Goal: Task Accomplishment & Management: Manage account settings

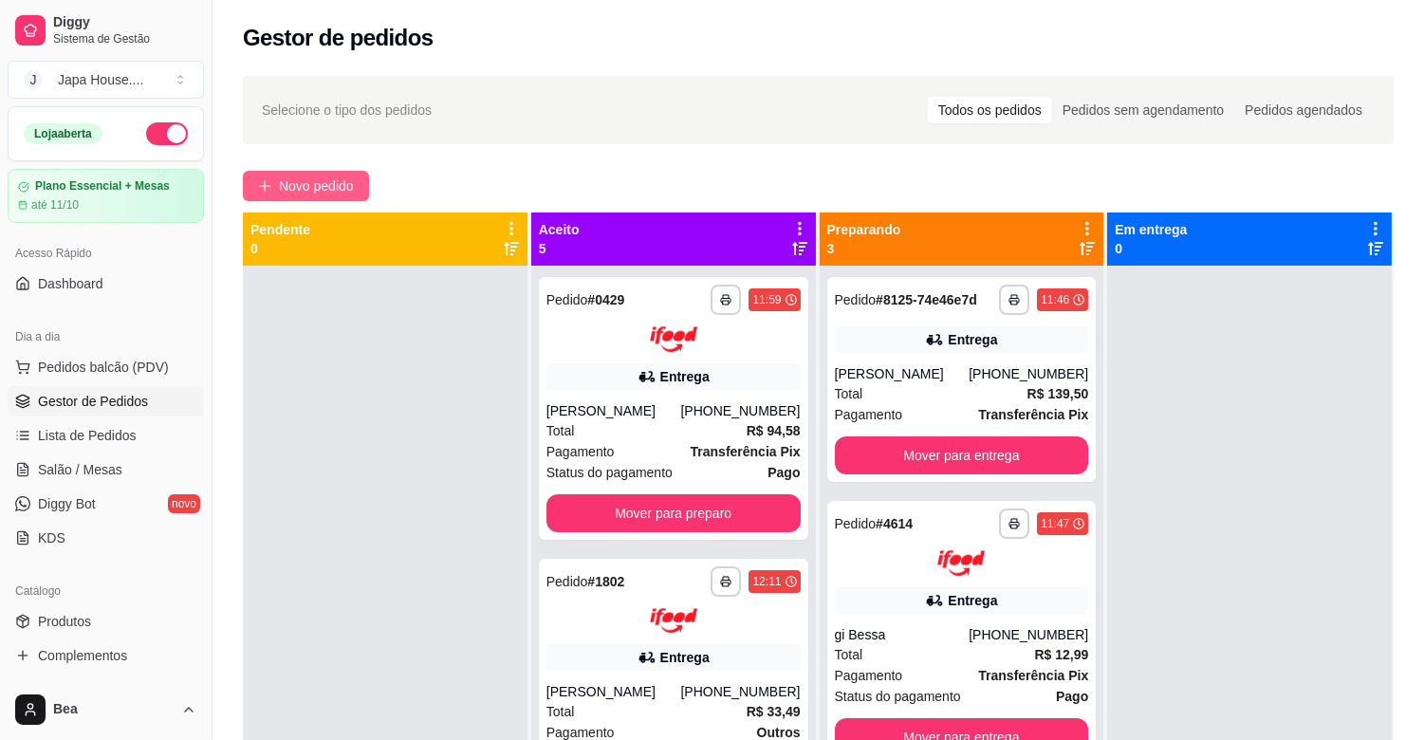
click at [338, 182] on span "Novo pedido" at bounding box center [316, 186] width 75 height 21
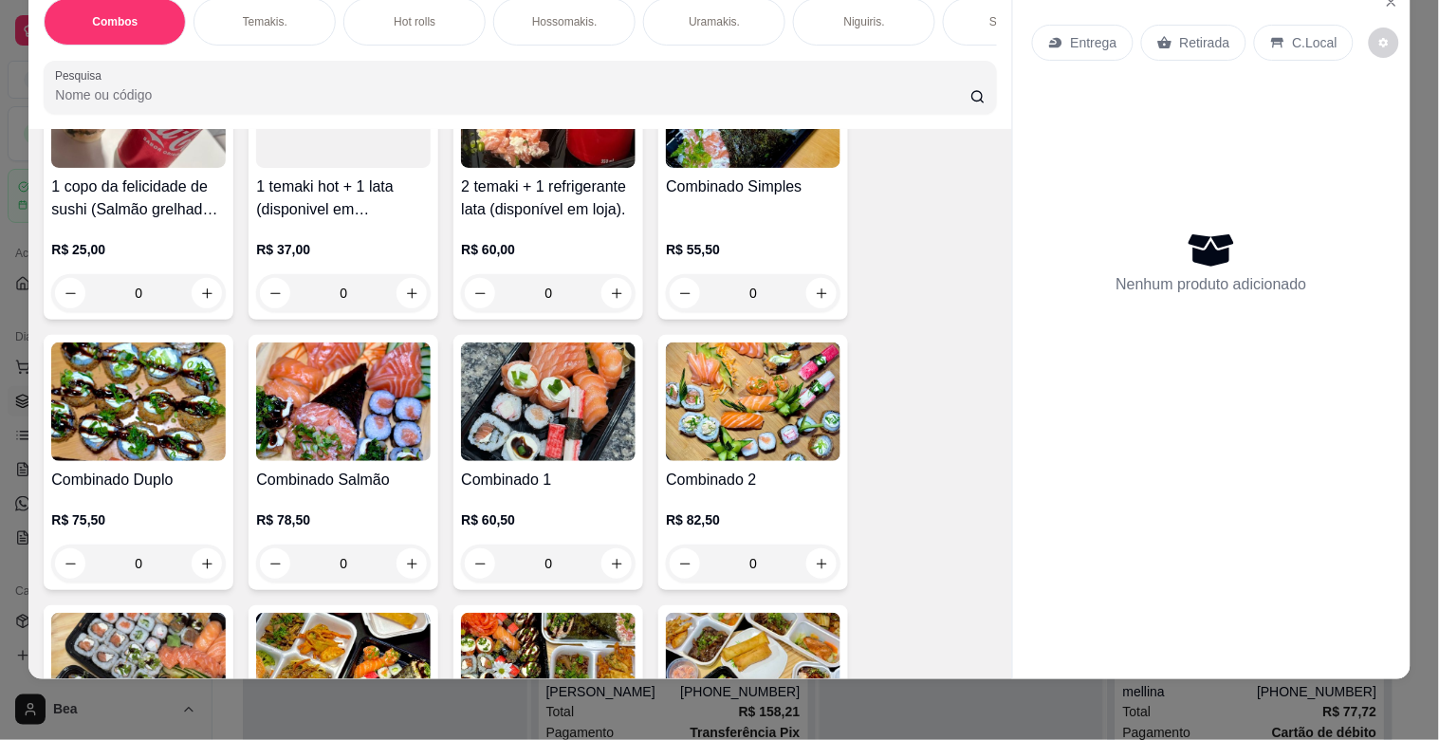
scroll to position [252, 0]
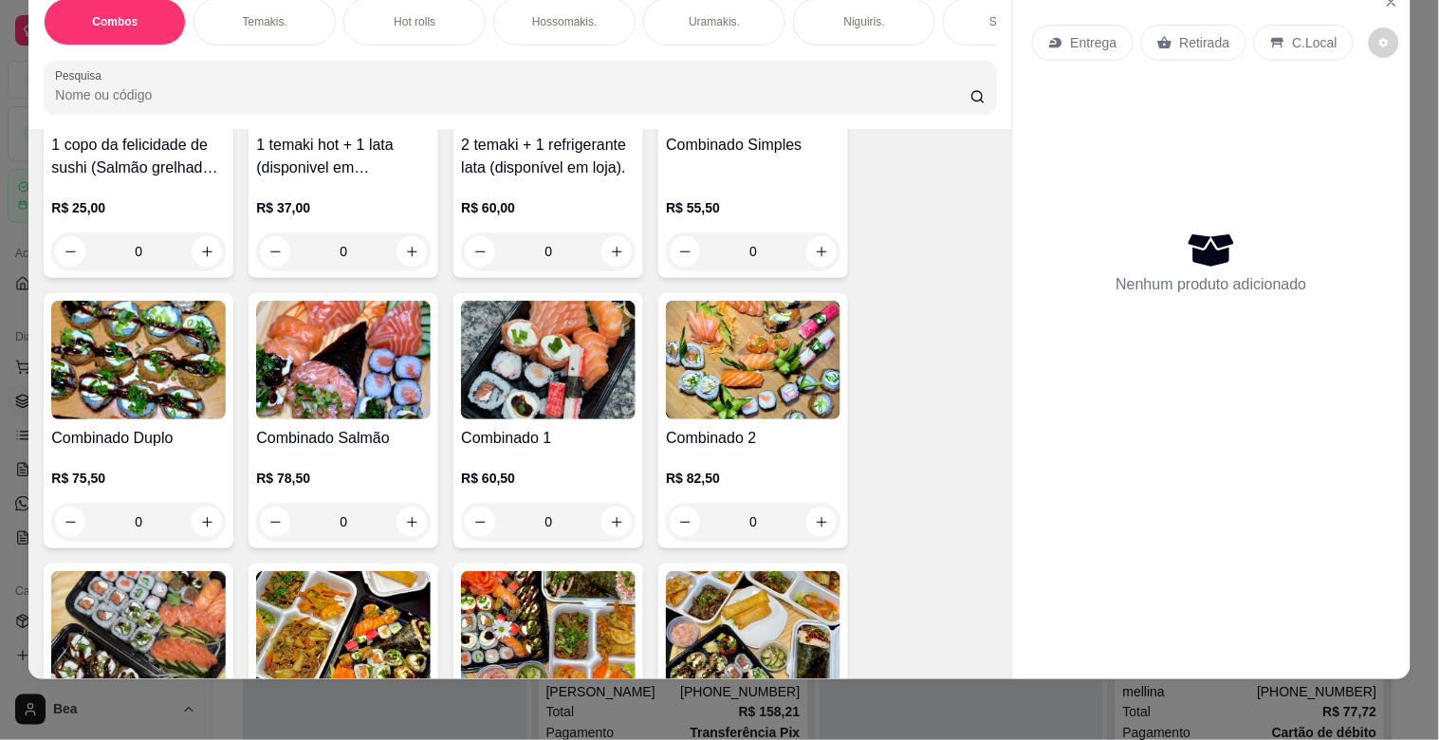
click at [414, 527] on div "0" at bounding box center [343, 522] width 175 height 38
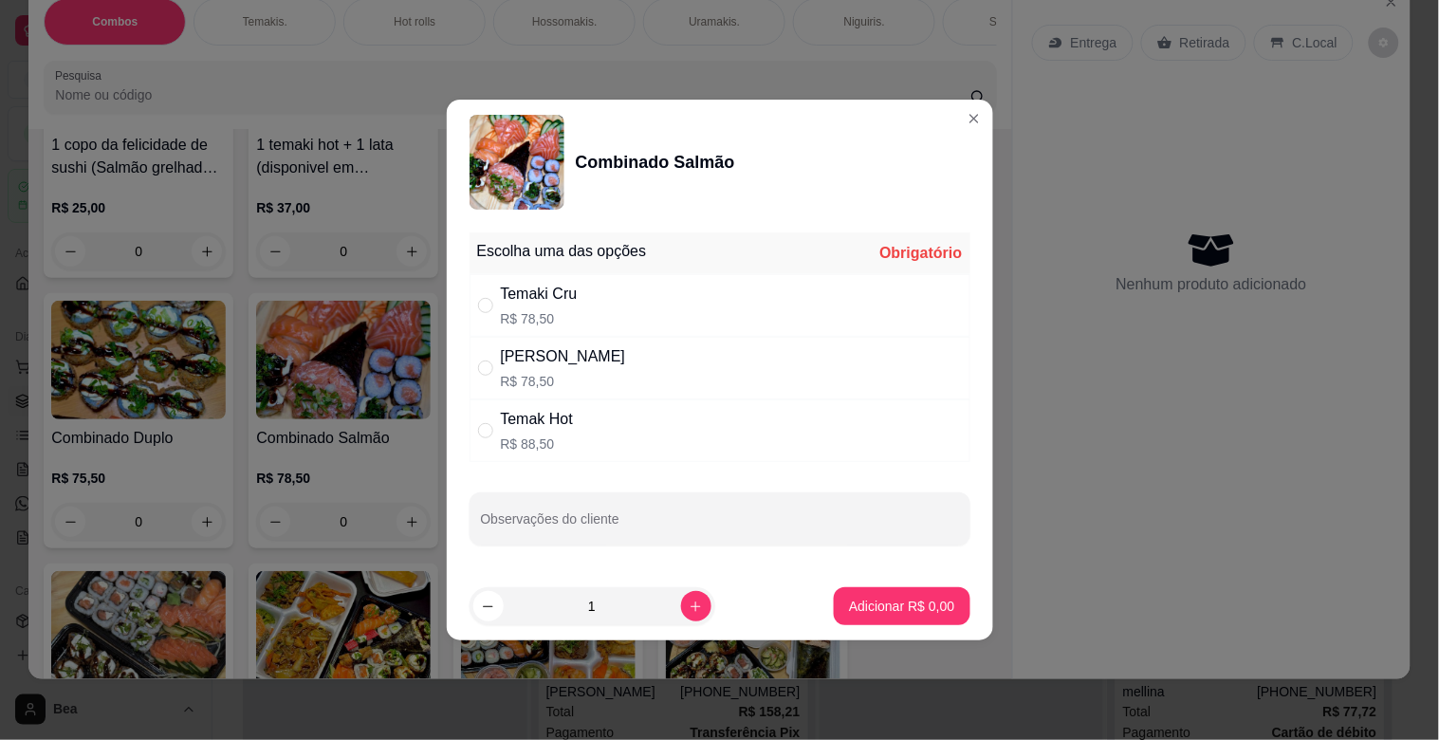
click at [581, 308] on div "Temaki Cru R$ 78,50" at bounding box center [720, 305] width 501 height 63
radio input "true"
click at [865, 607] on p "Adicionar R$ 78,50" at bounding box center [898, 606] width 110 height 18
type input "1"
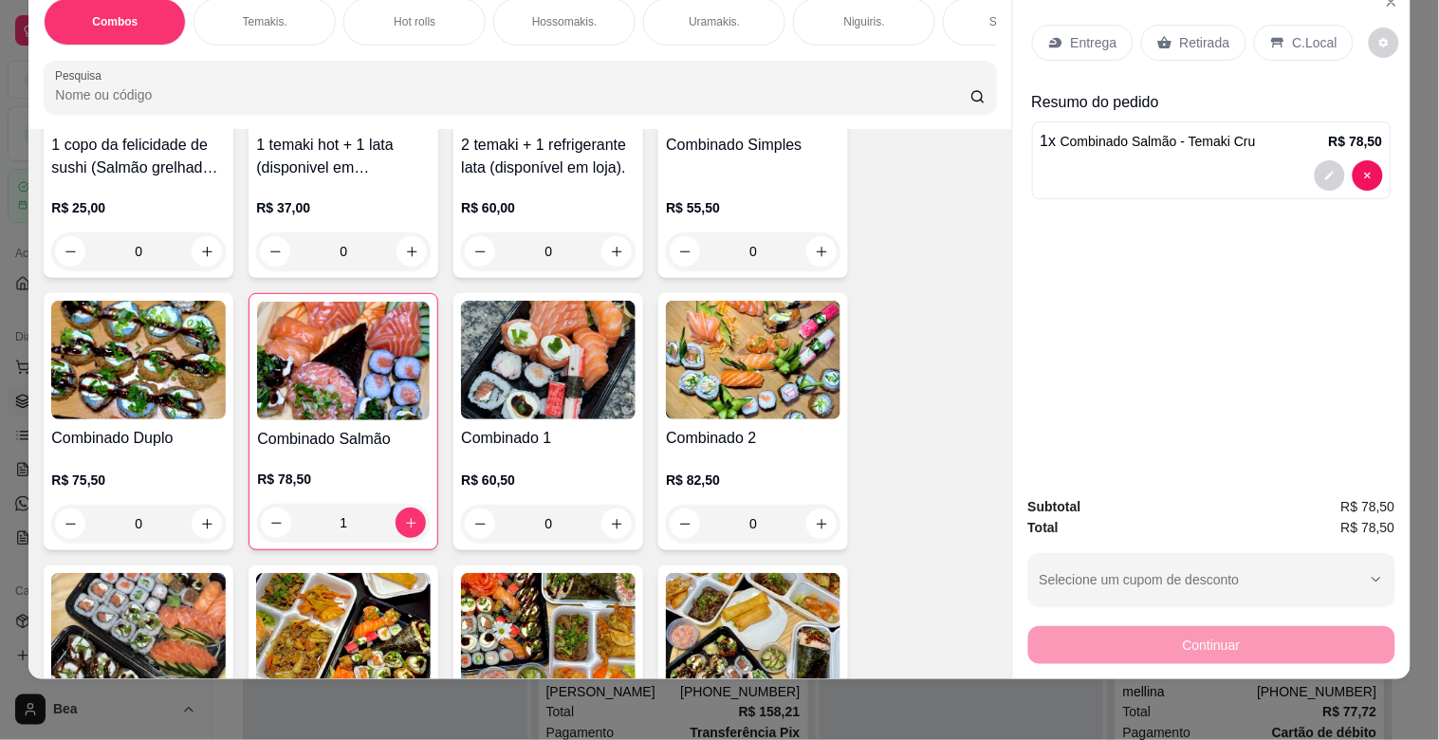
click at [268, 14] on p "Temakis." at bounding box center [265, 21] width 45 height 15
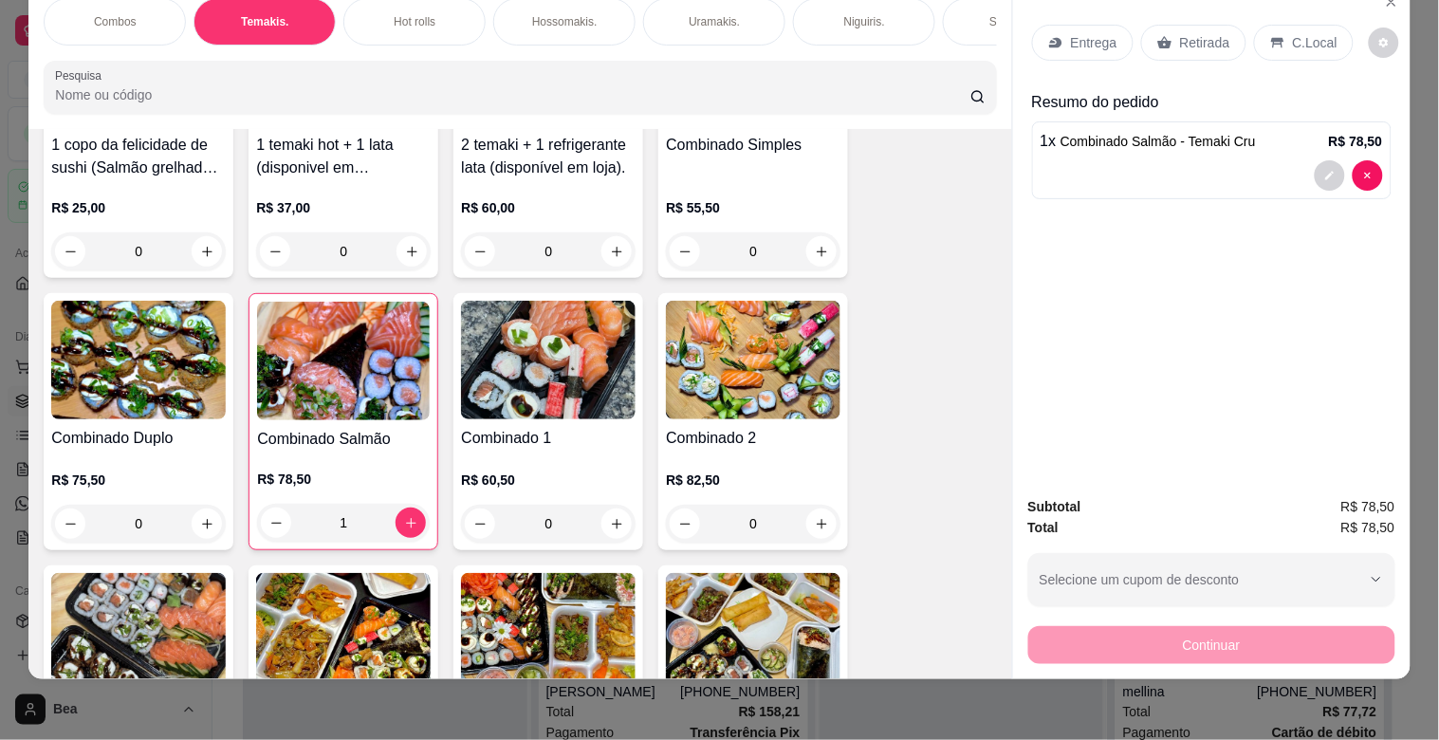
scroll to position [1230, 0]
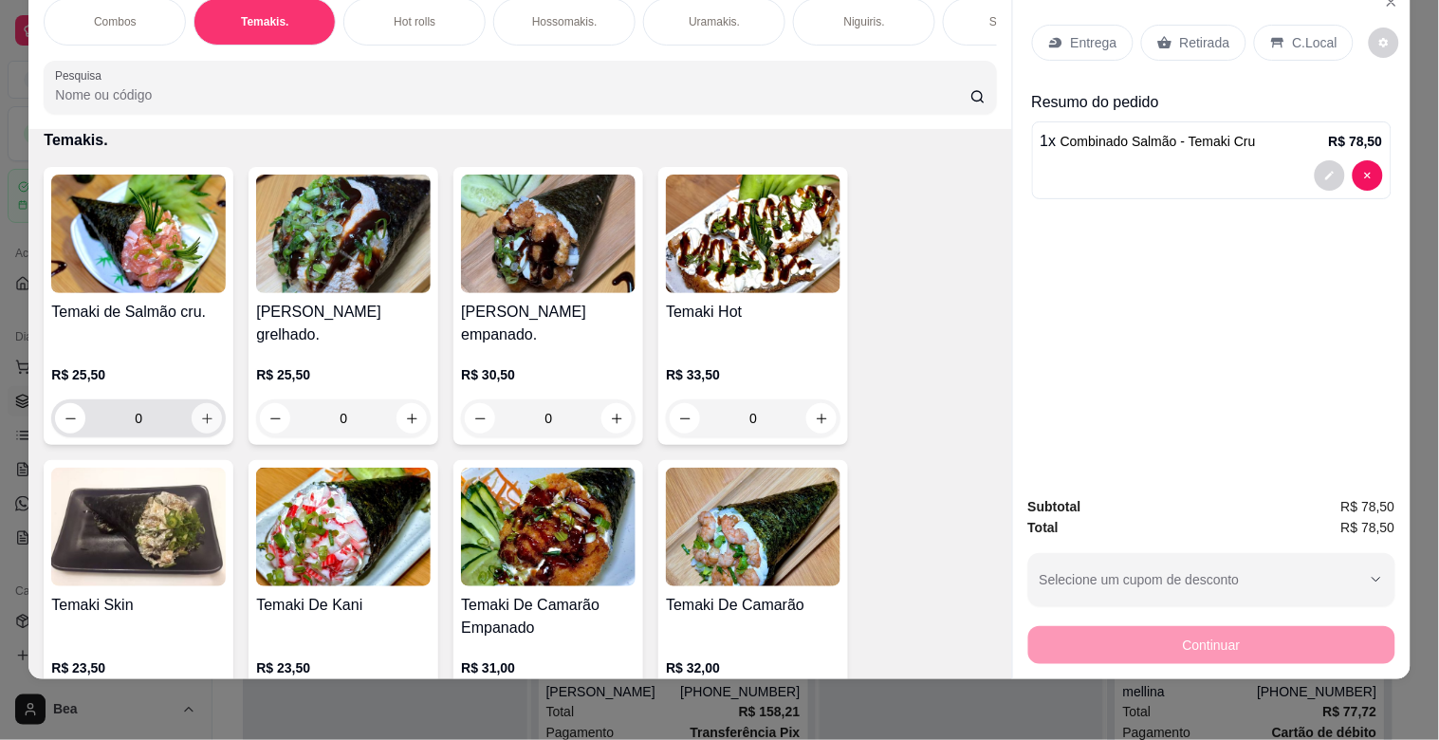
click at [202, 420] on icon "increase-product-quantity" at bounding box center [207, 419] width 14 height 14
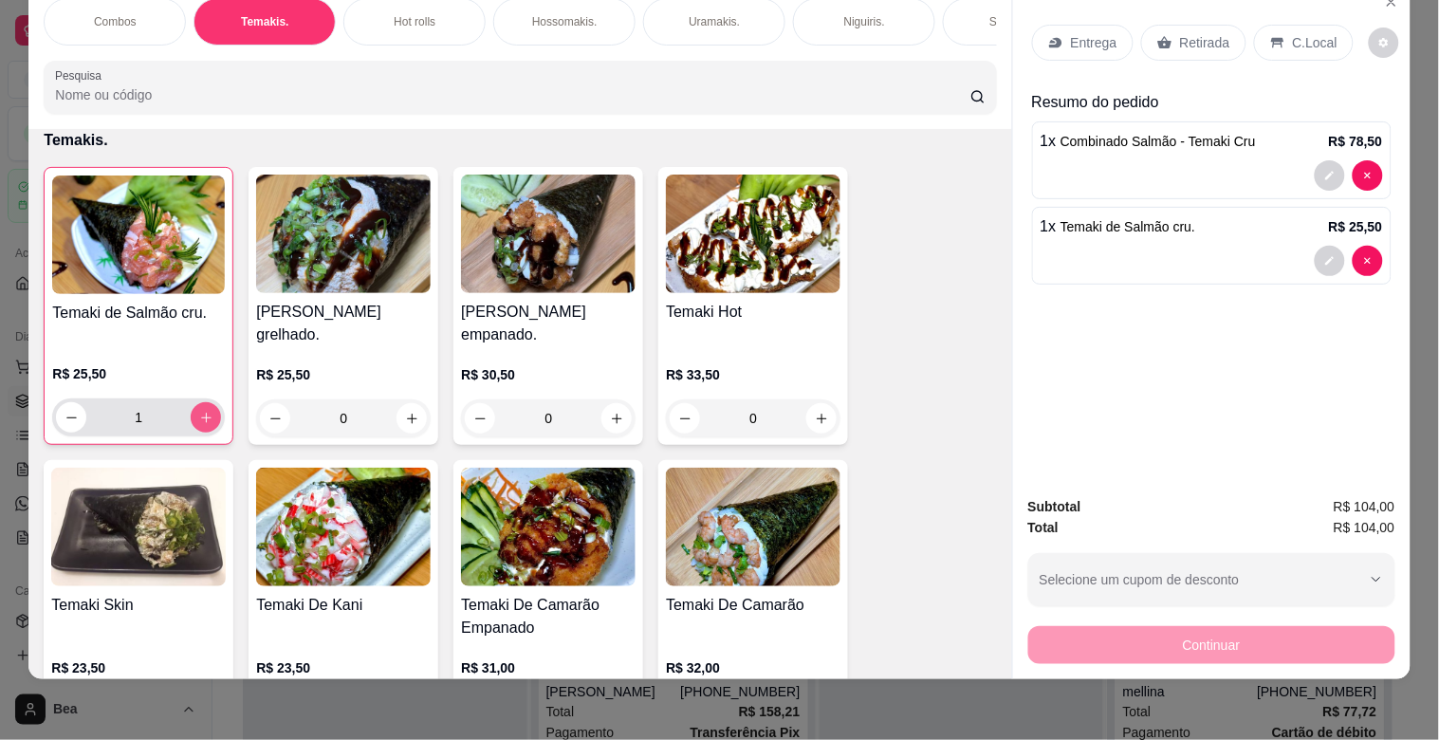
type input "1"
click at [520, 95] on input "Pesquisa" at bounding box center [513, 94] width 916 height 19
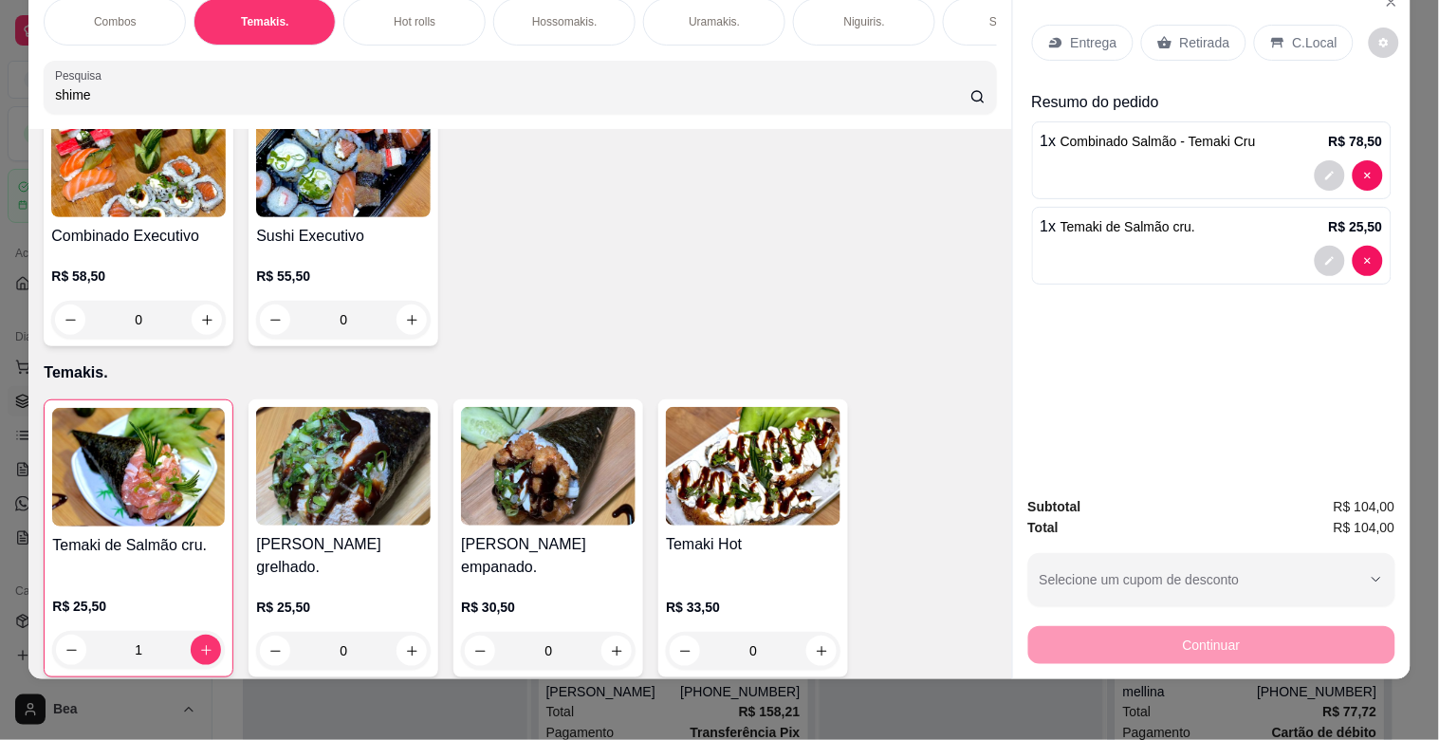
scroll to position [1538, 0]
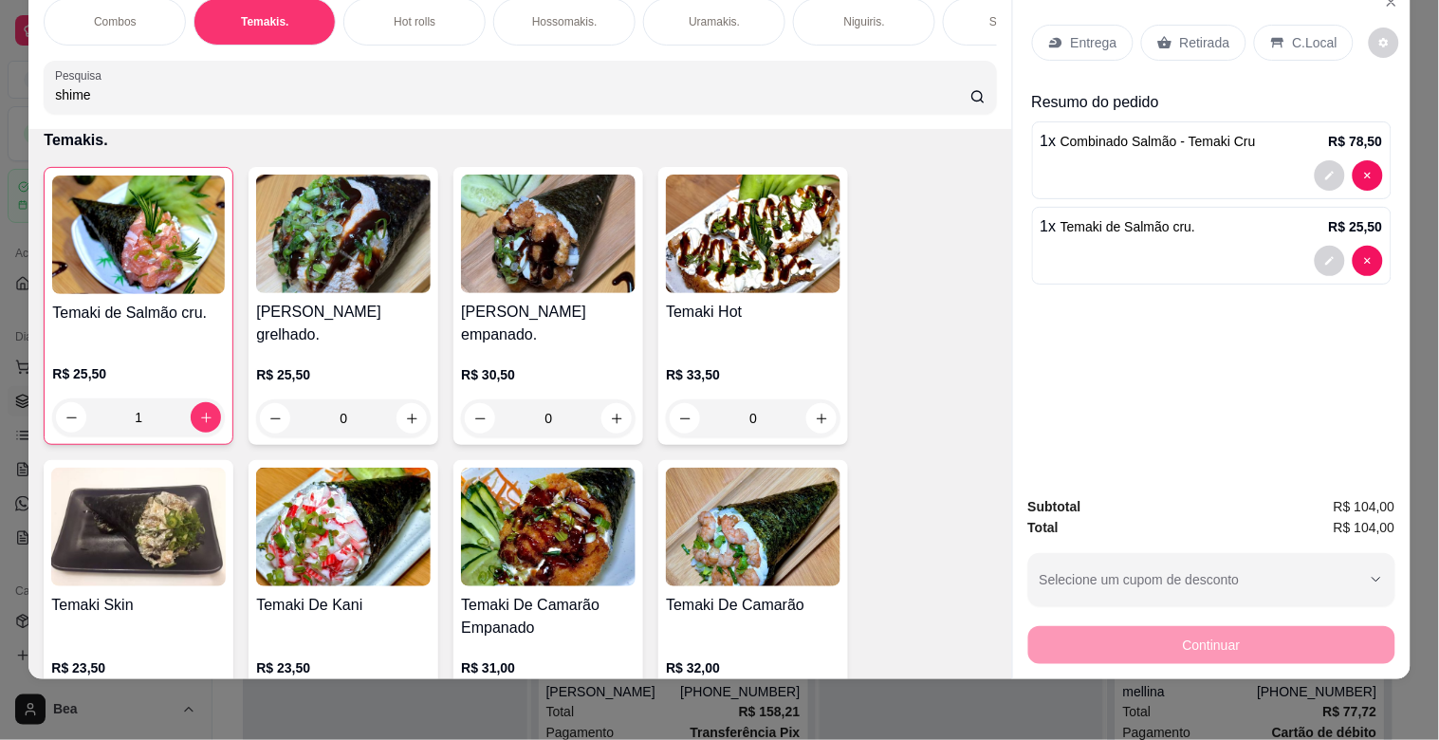
type input "shime"
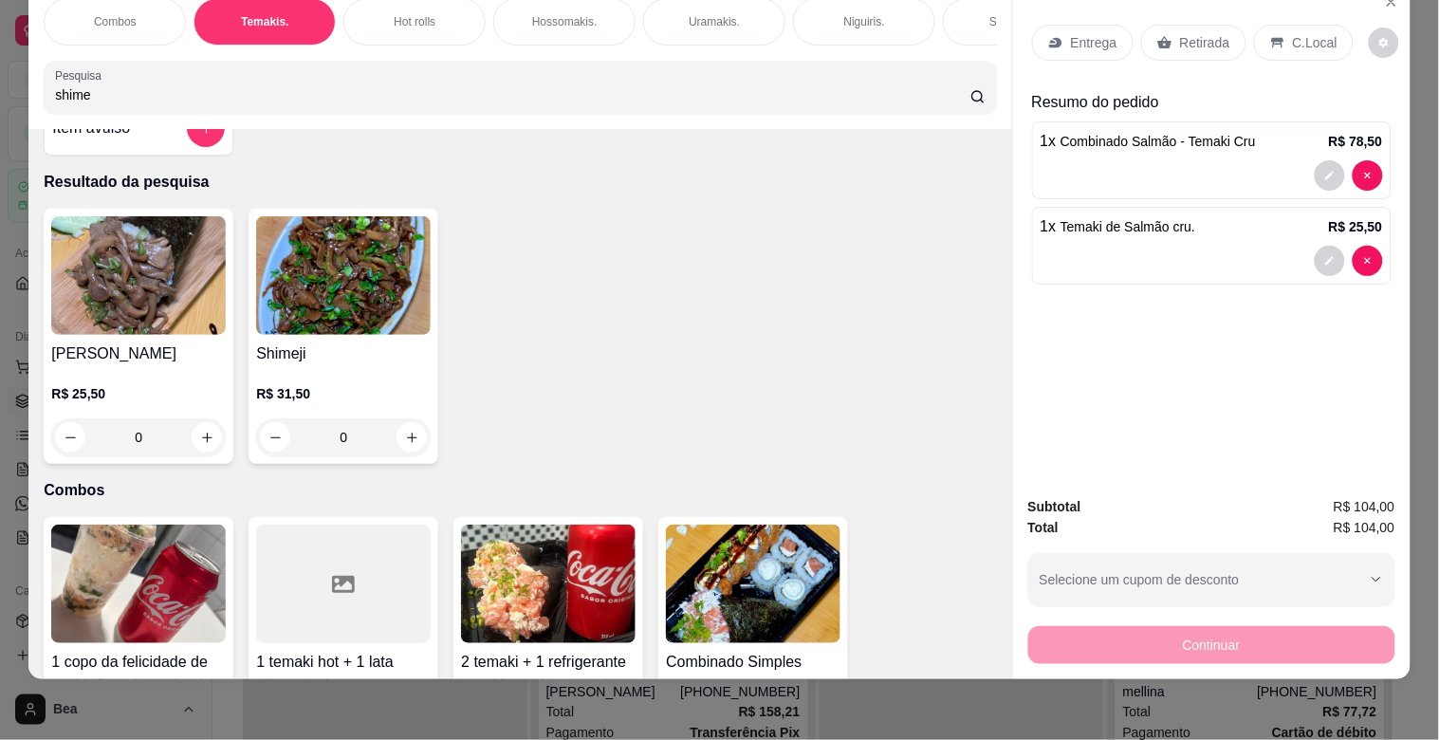
scroll to position [0, 0]
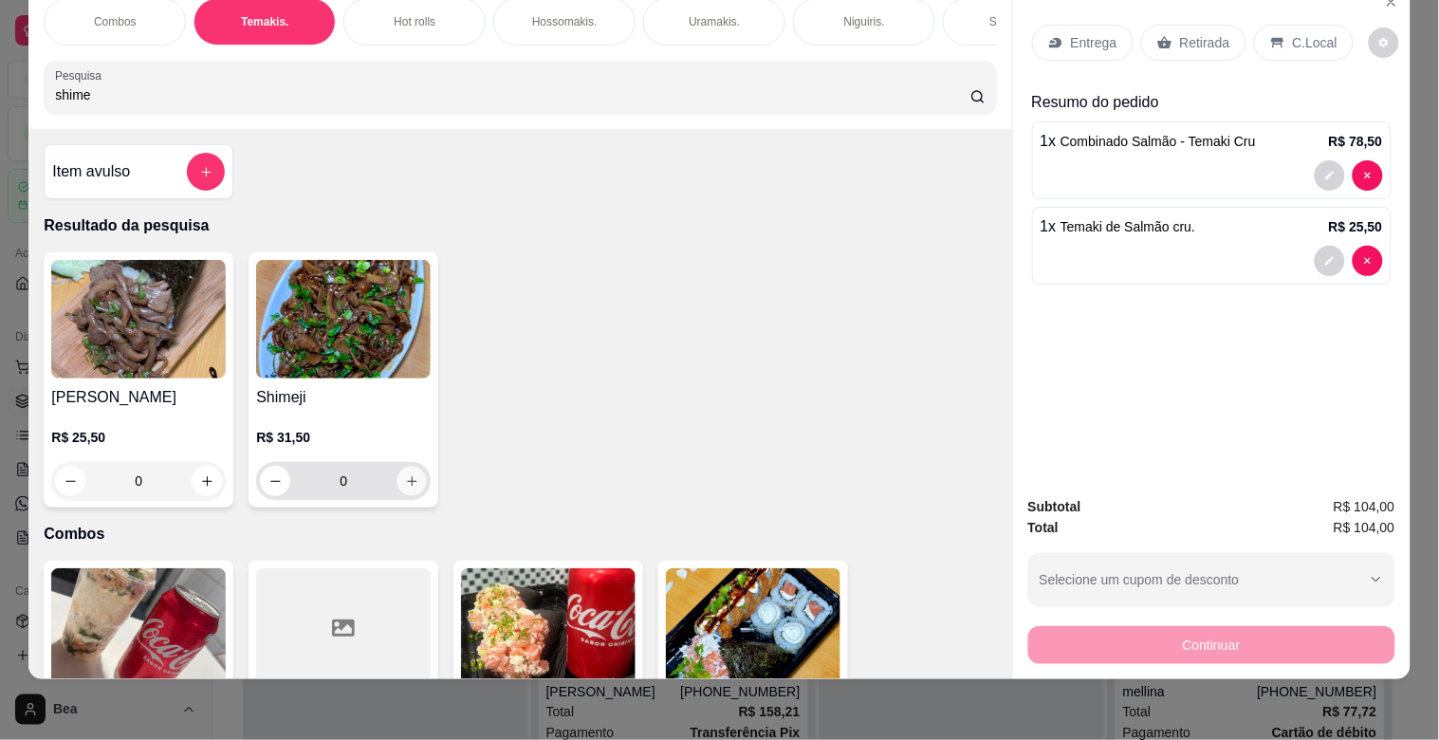
click at [405, 482] on icon "increase-product-quantity" at bounding box center [412, 481] width 14 height 14
type input "1"
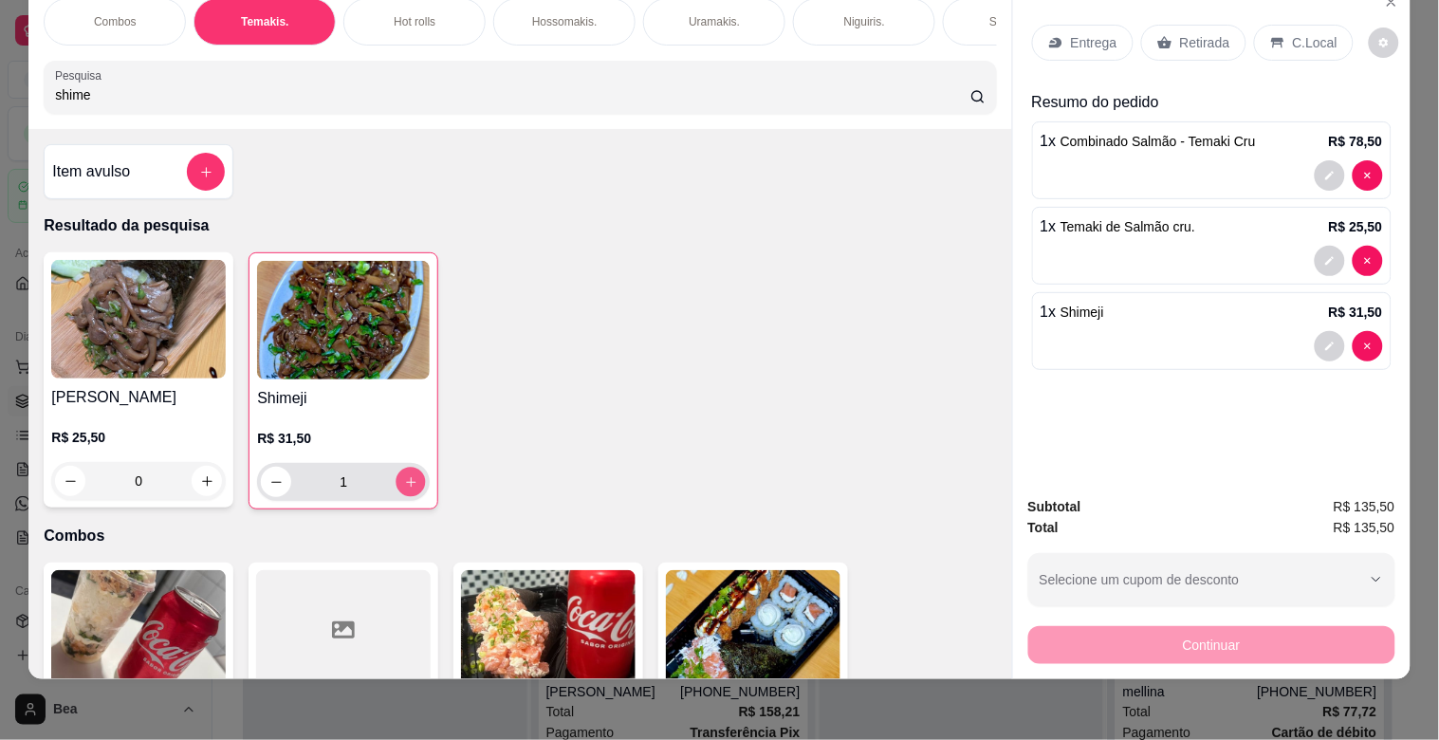
click at [406, 482] on icon "increase-product-quantity" at bounding box center [410, 481] width 9 height 9
type input "2"
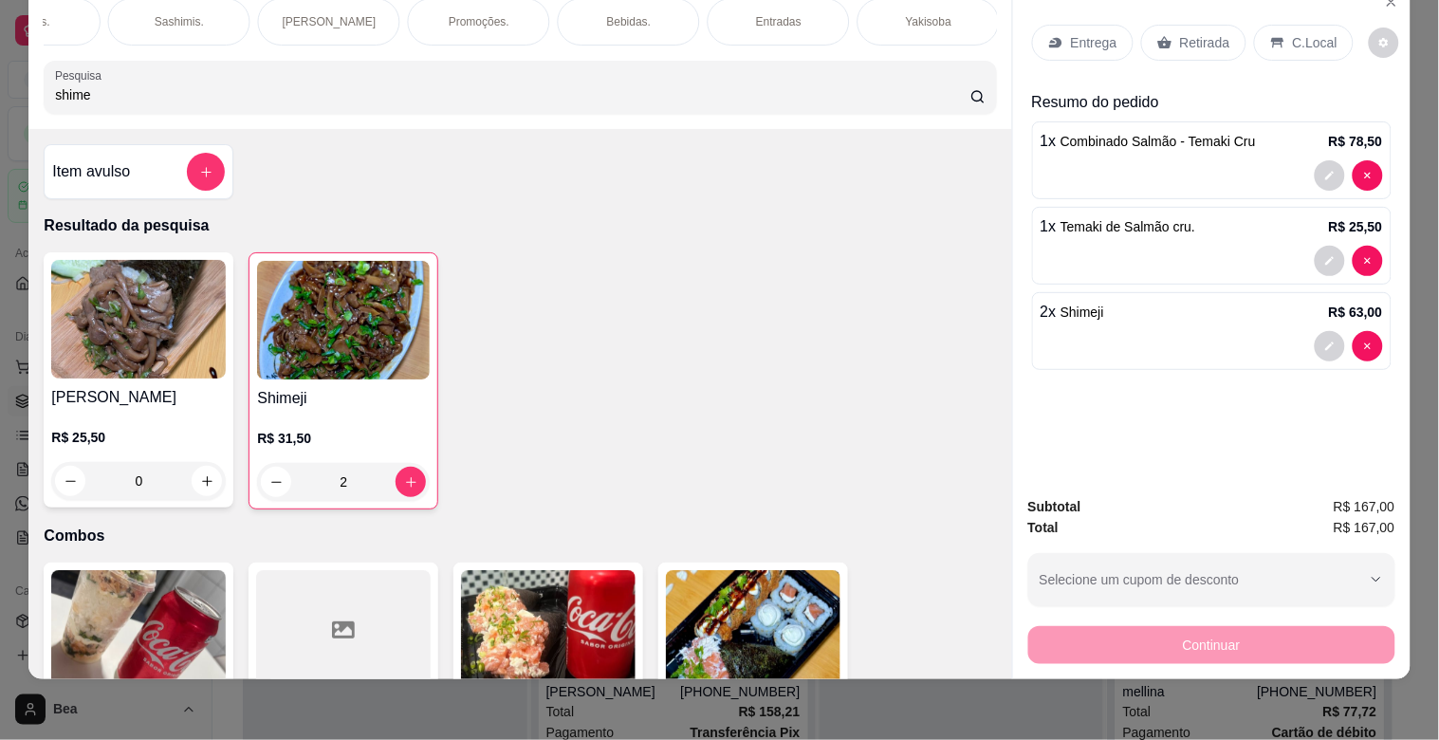
click at [598, 7] on div "Bebidas." at bounding box center [629, 21] width 142 height 47
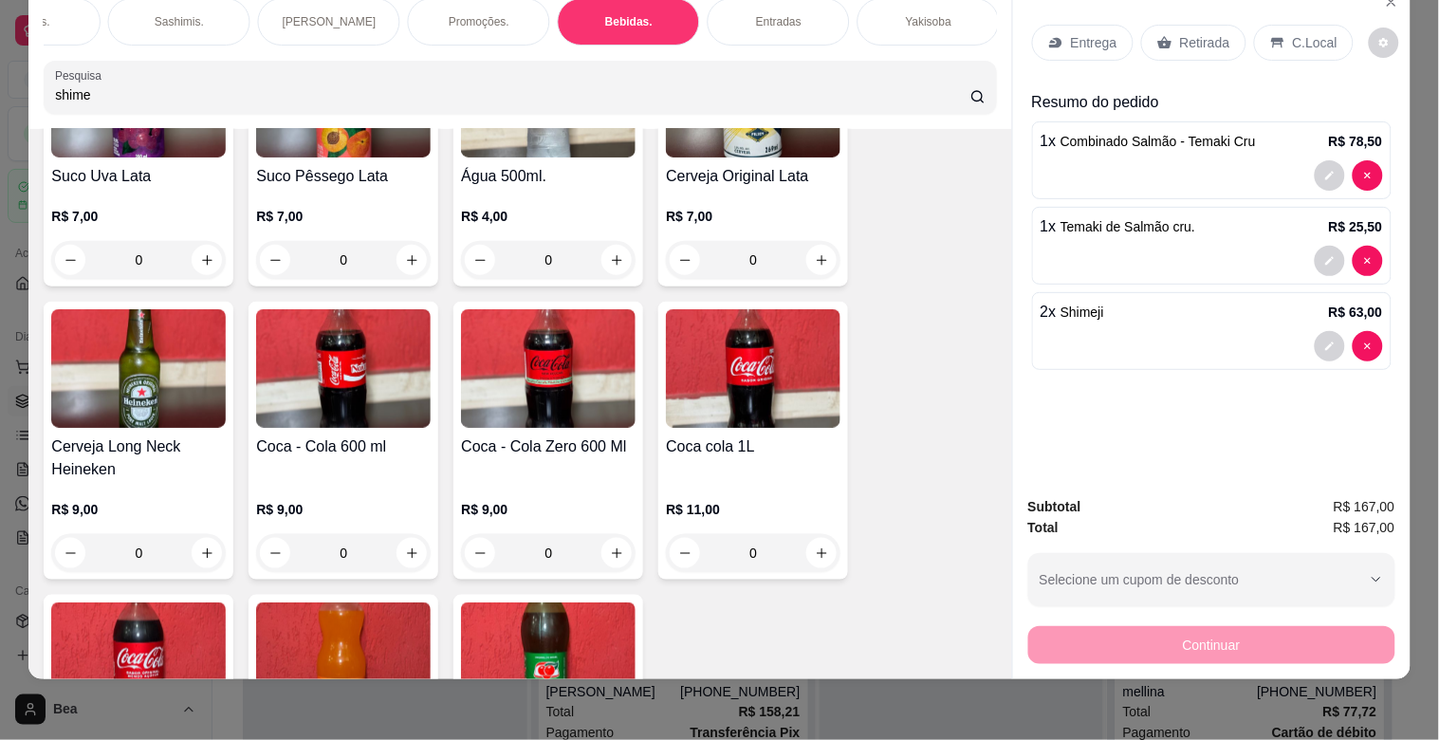
scroll to position [5960, 0]
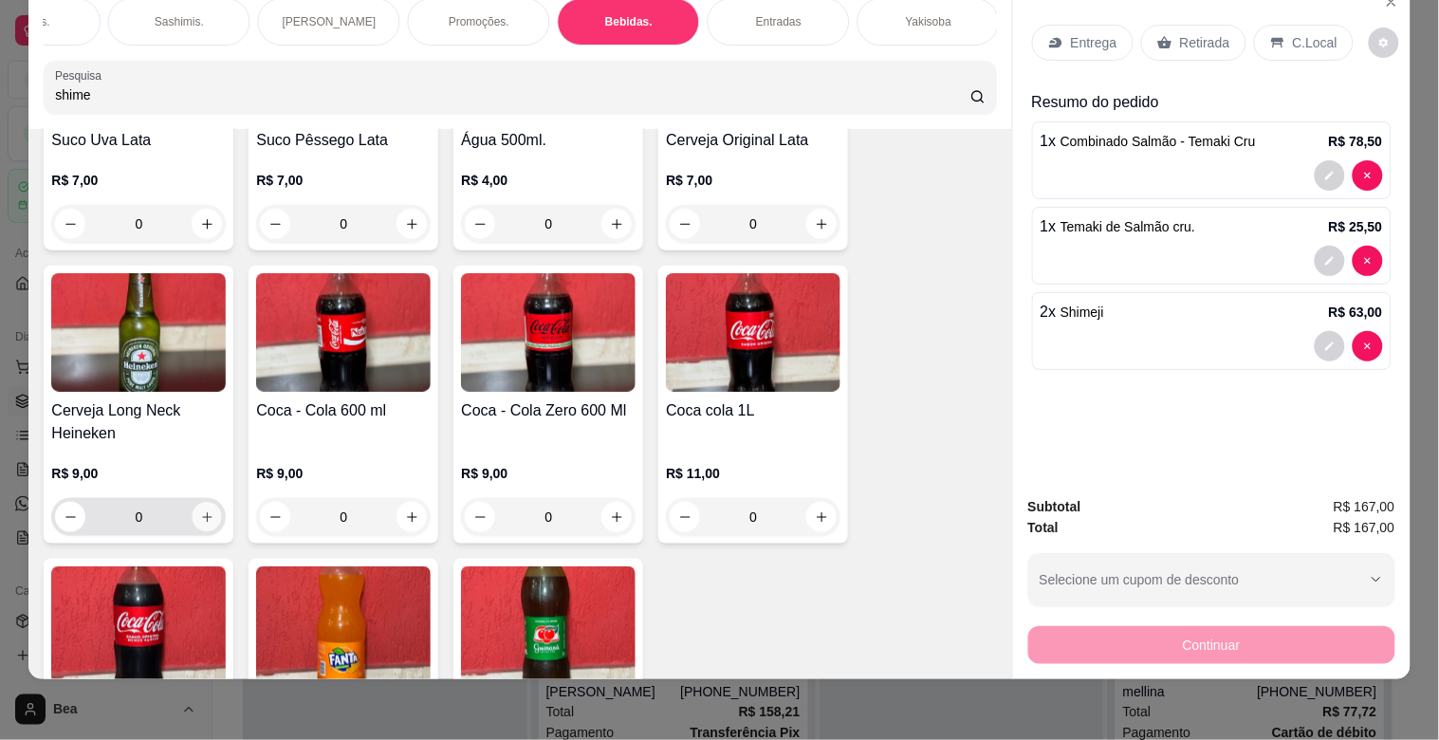
click at [203, 510] on icon "increase-product-quantity" at bounding box center [207, 517] width 14 height 14
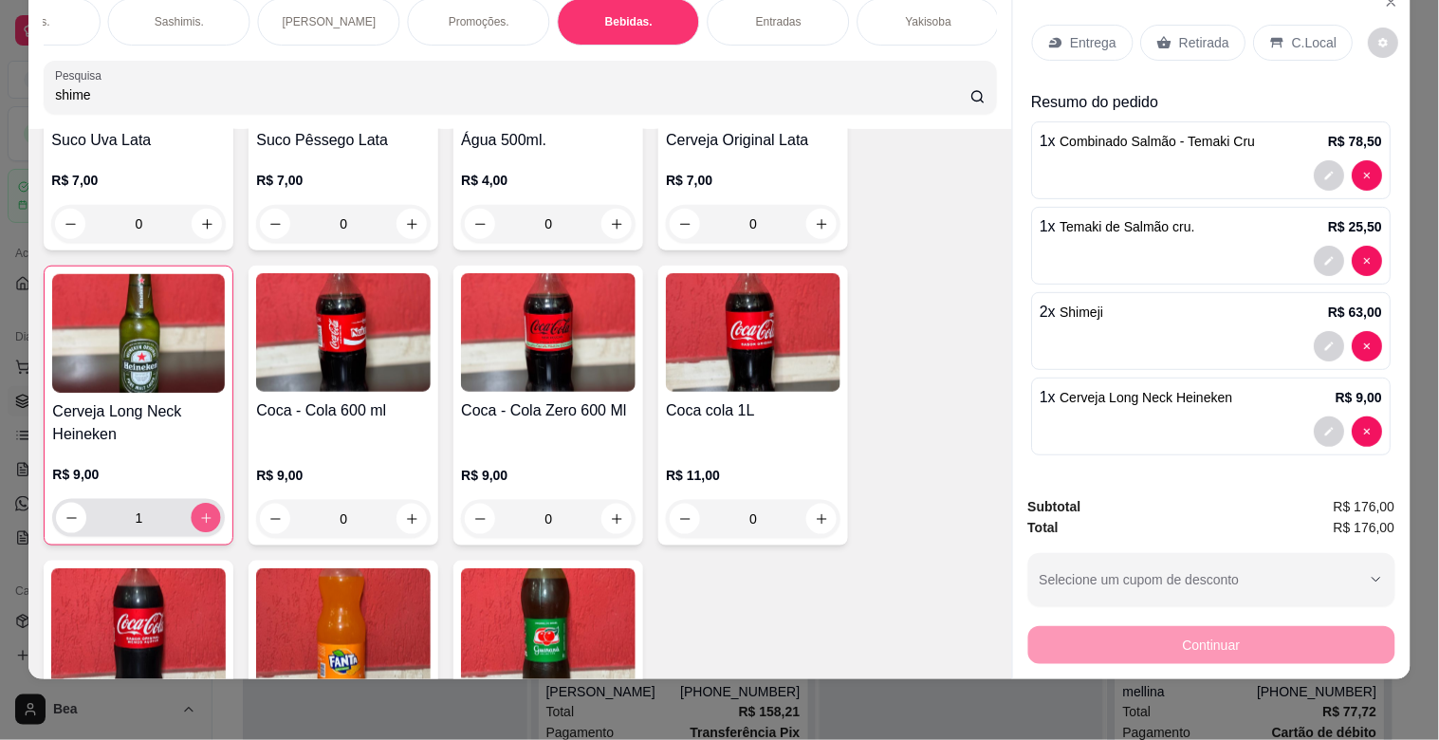
click at [203, 511] on icon "increase-product-quantity" at bounding box center [206, 518] width 14 height 14
type input "2"
click at [934, 213] on div "Coca - Cola 350ml R$ 7,00 0 Coca - Cola Zero 350ml R$ 7,00 0 Guaraná 350ml R$ 7…" at bounding box center [520, 134] width 953 height 1361
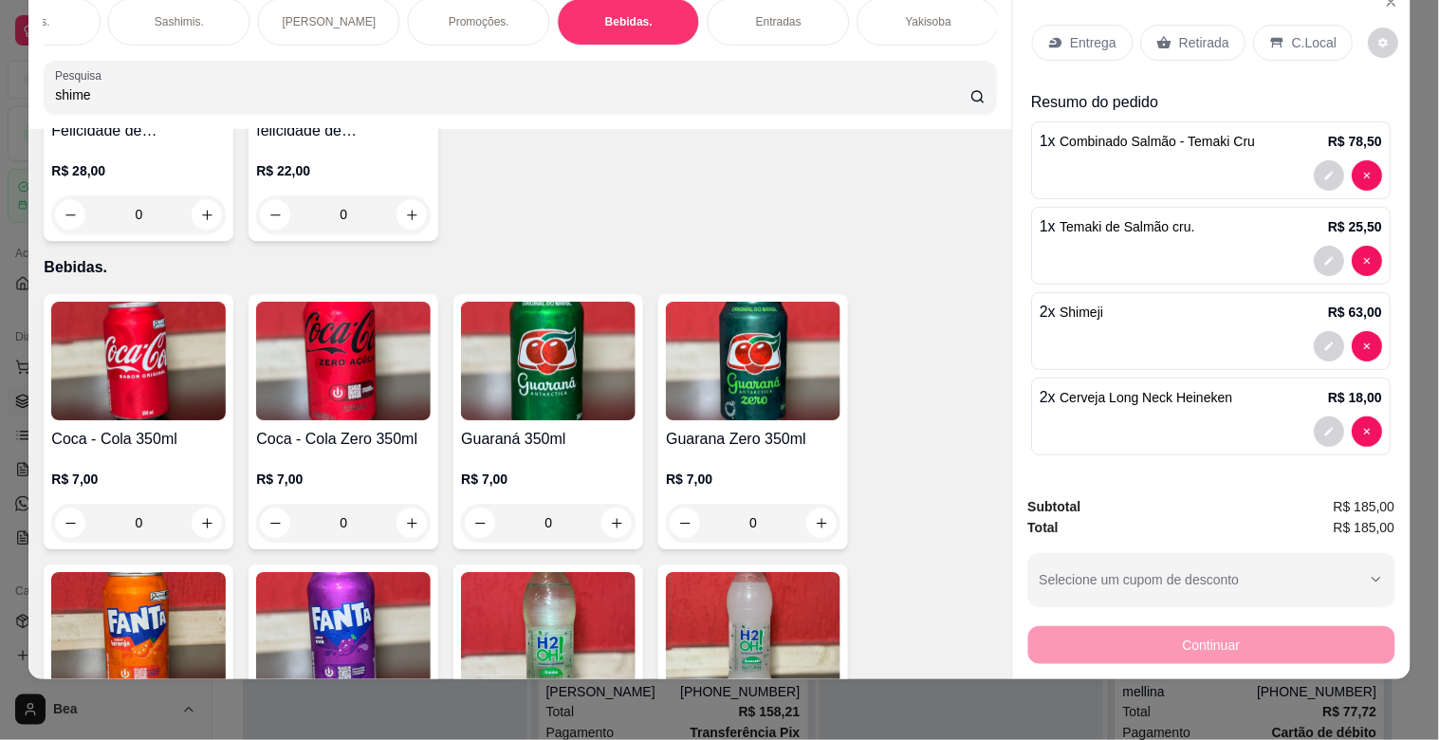
scroll to position [5116, 0]
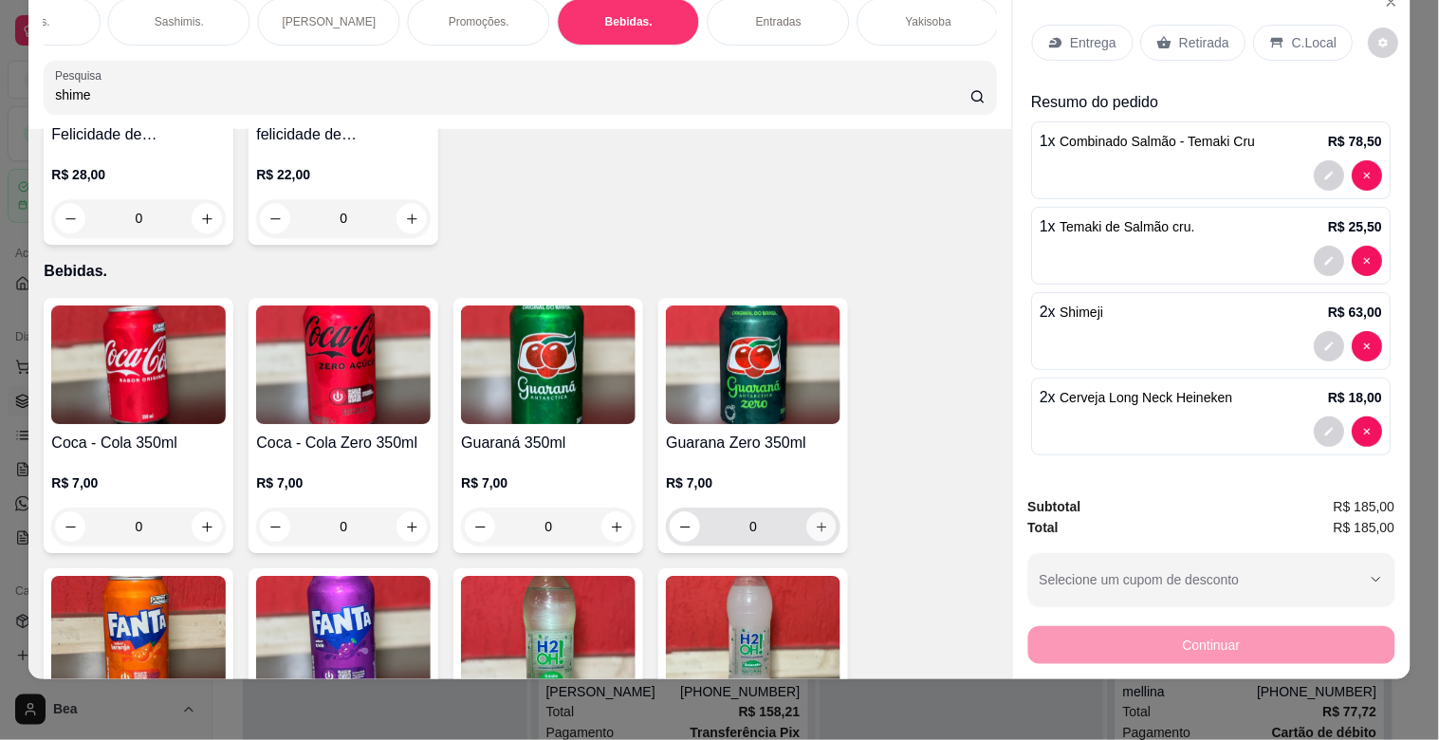
click at [816, 520] on icon "increase-product-quantity" at bounding box center [822, 527] width 14 height 14
type input "1"
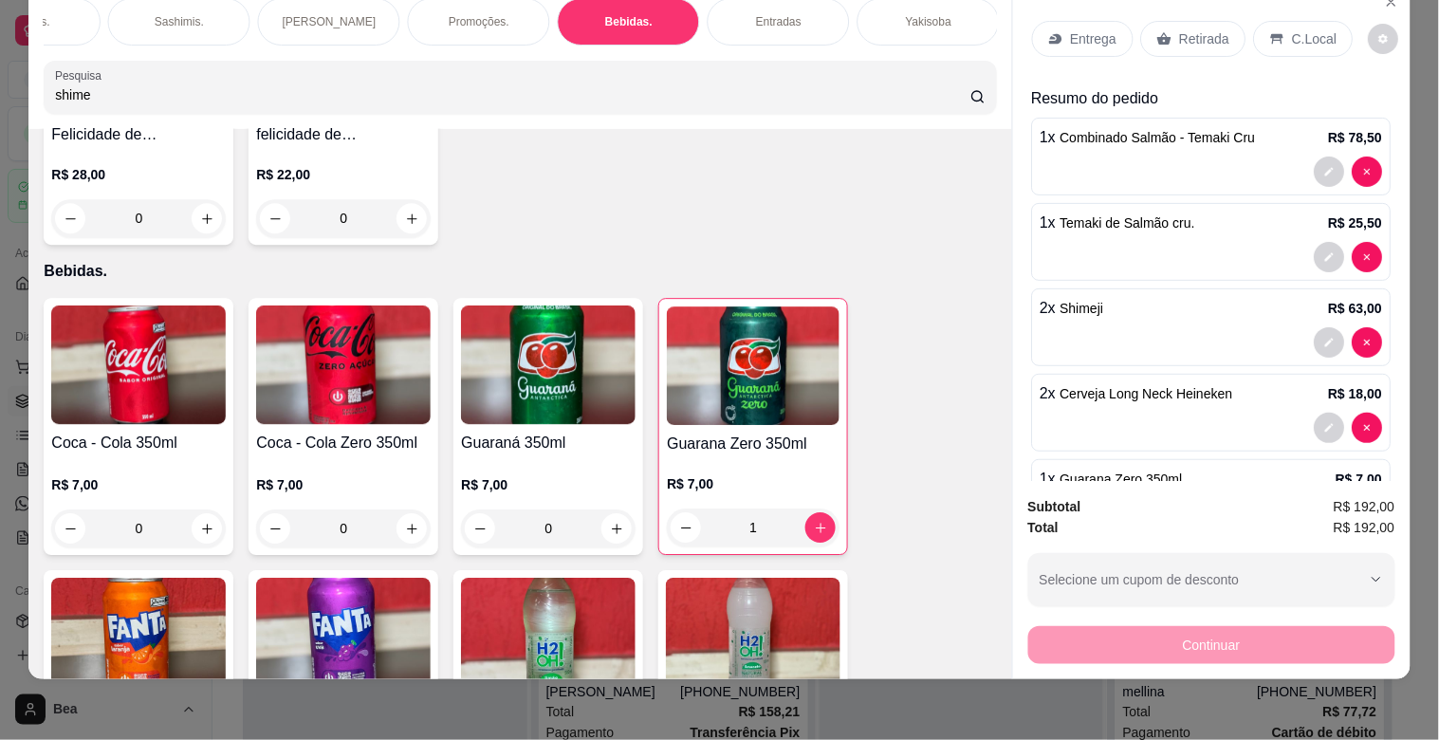
scroll to position [4, 0]
click at [1192, 29] on p "Retirada" at bounding box center [1205, 38] width 50 height 19
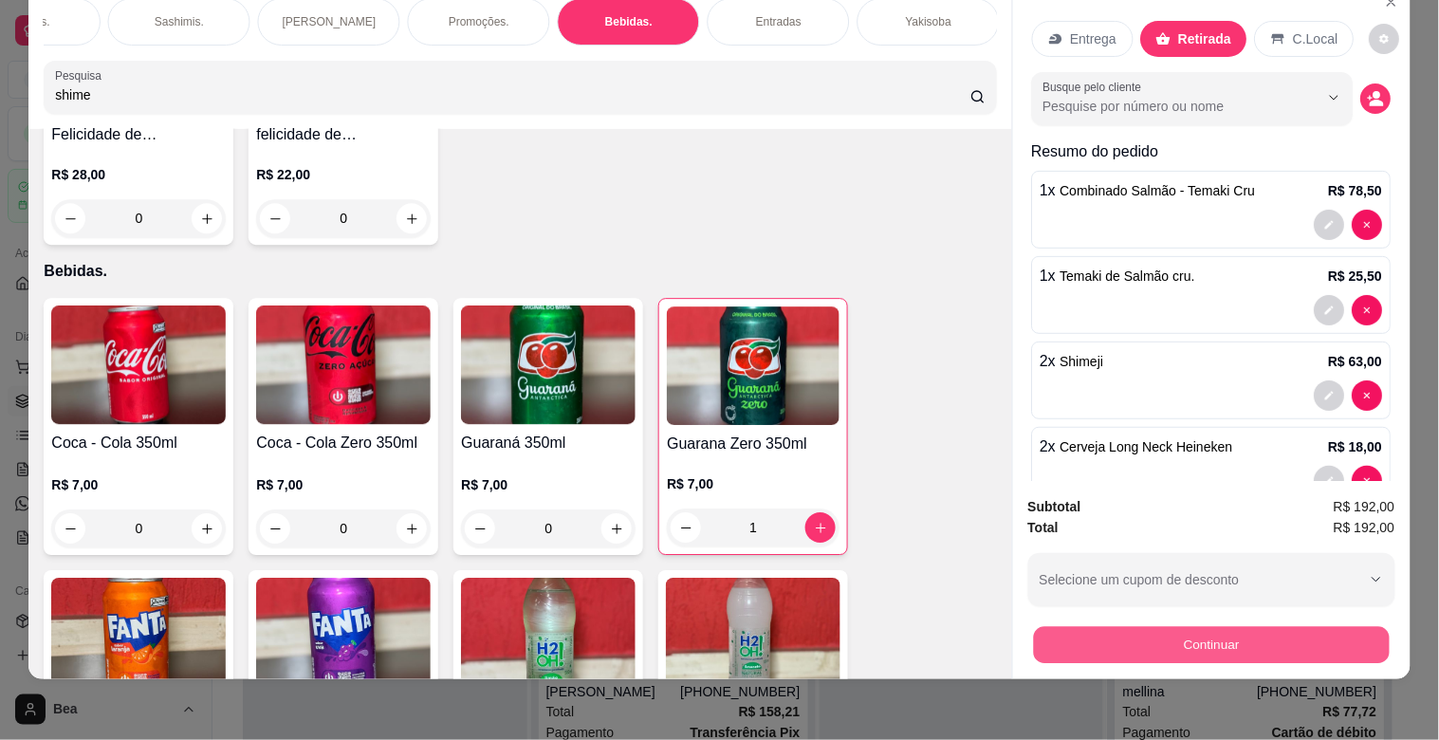
click at [1215, 631] on button "Continuar" at bounding box center [1211, 644] width 356 height 37
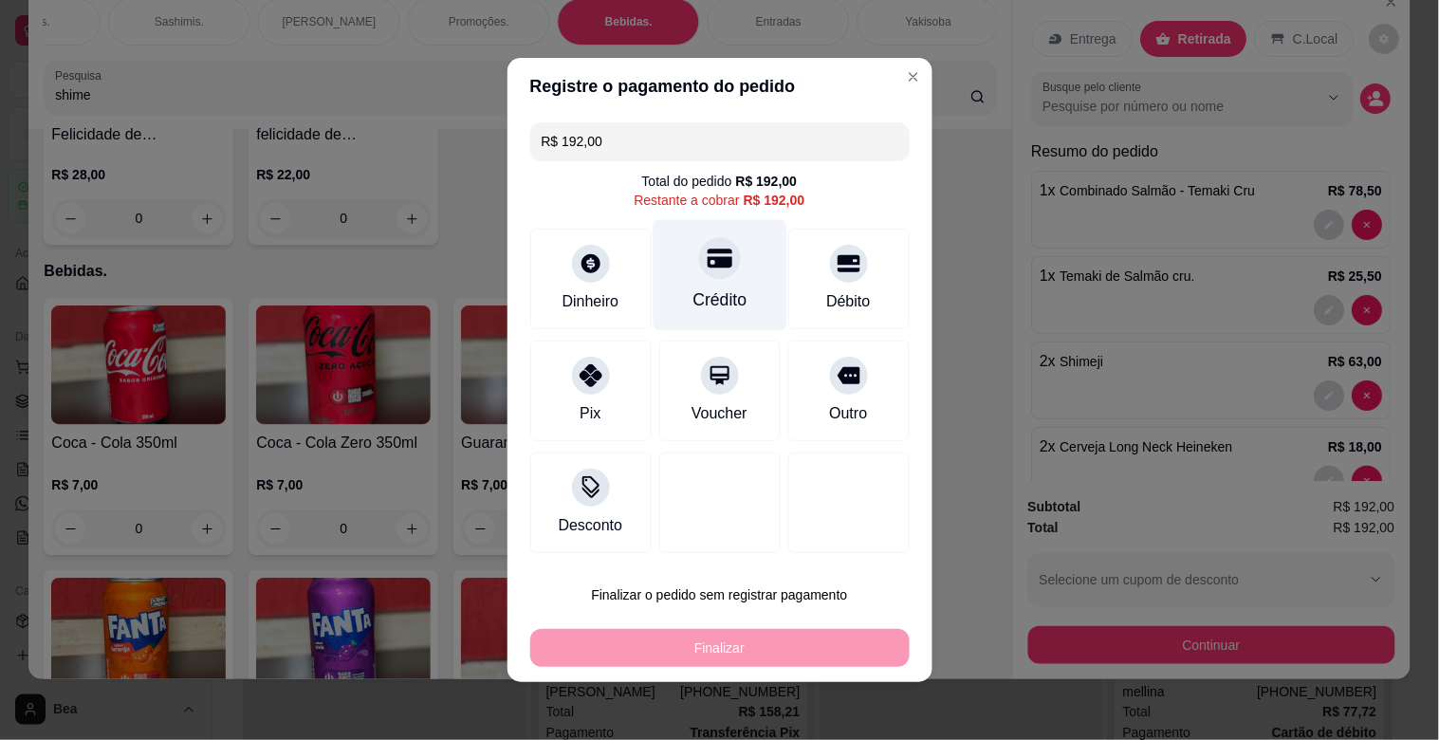
click at [710, 276] on div at bounding box center [720, 258] width 42 height 42
type input "R$ 0,00"
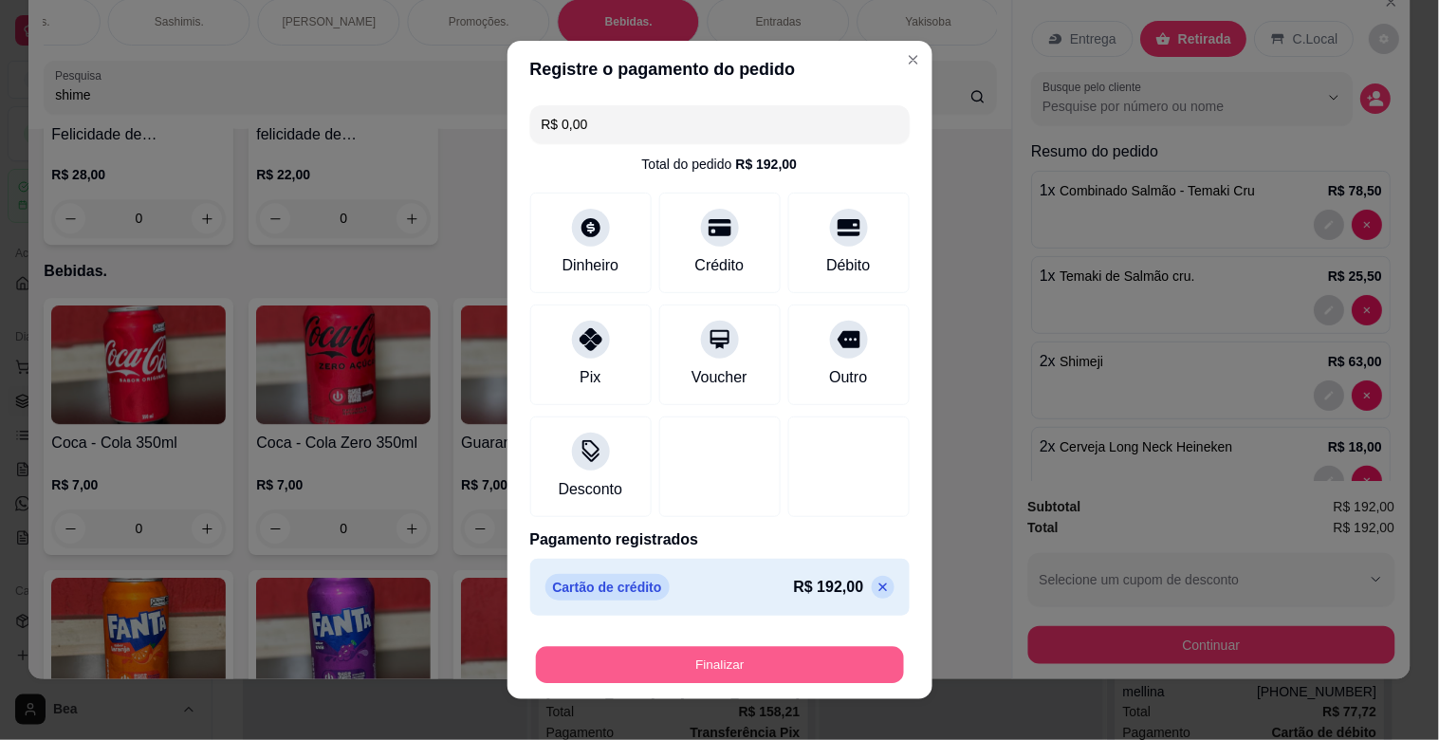
click at [865, 648] on button "Finalizar" at bounding box center [720, 665] width 368 height 37
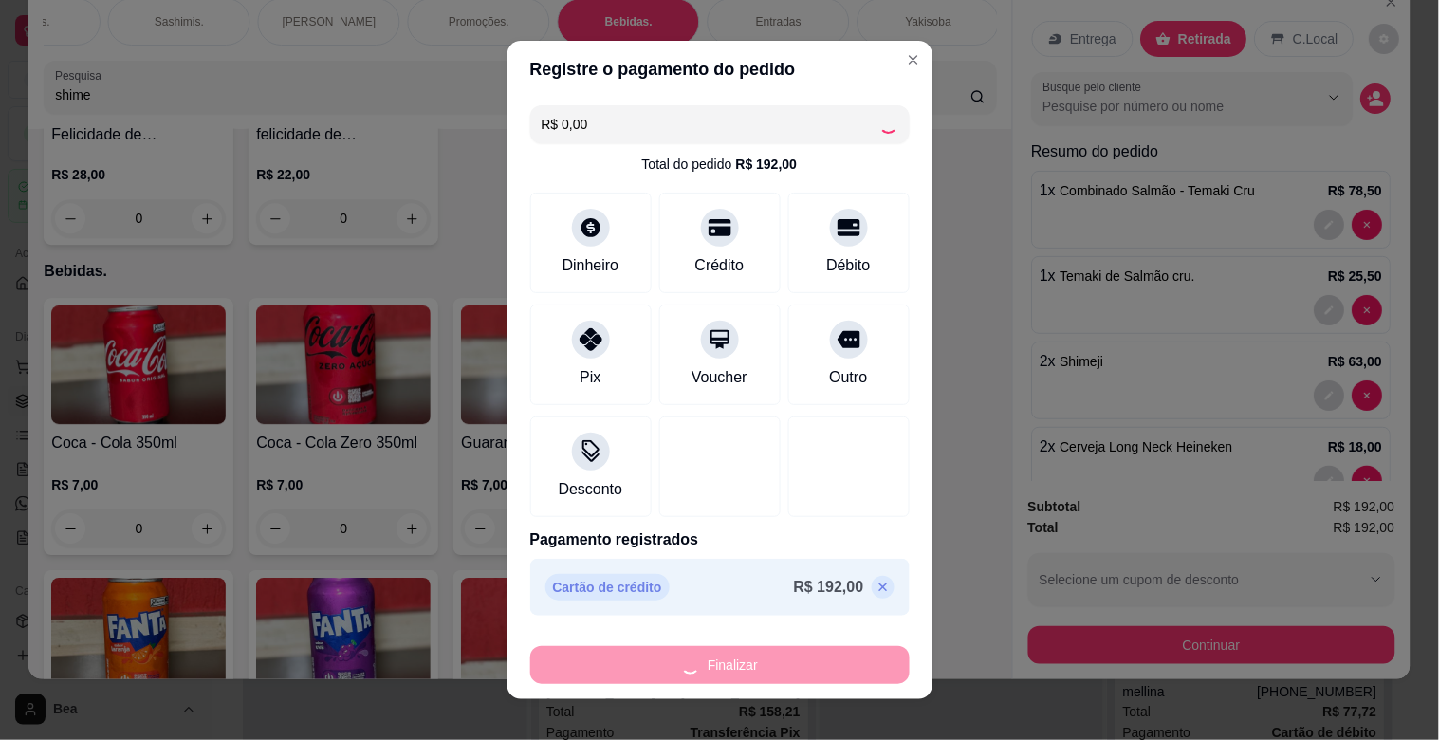
type input "0"
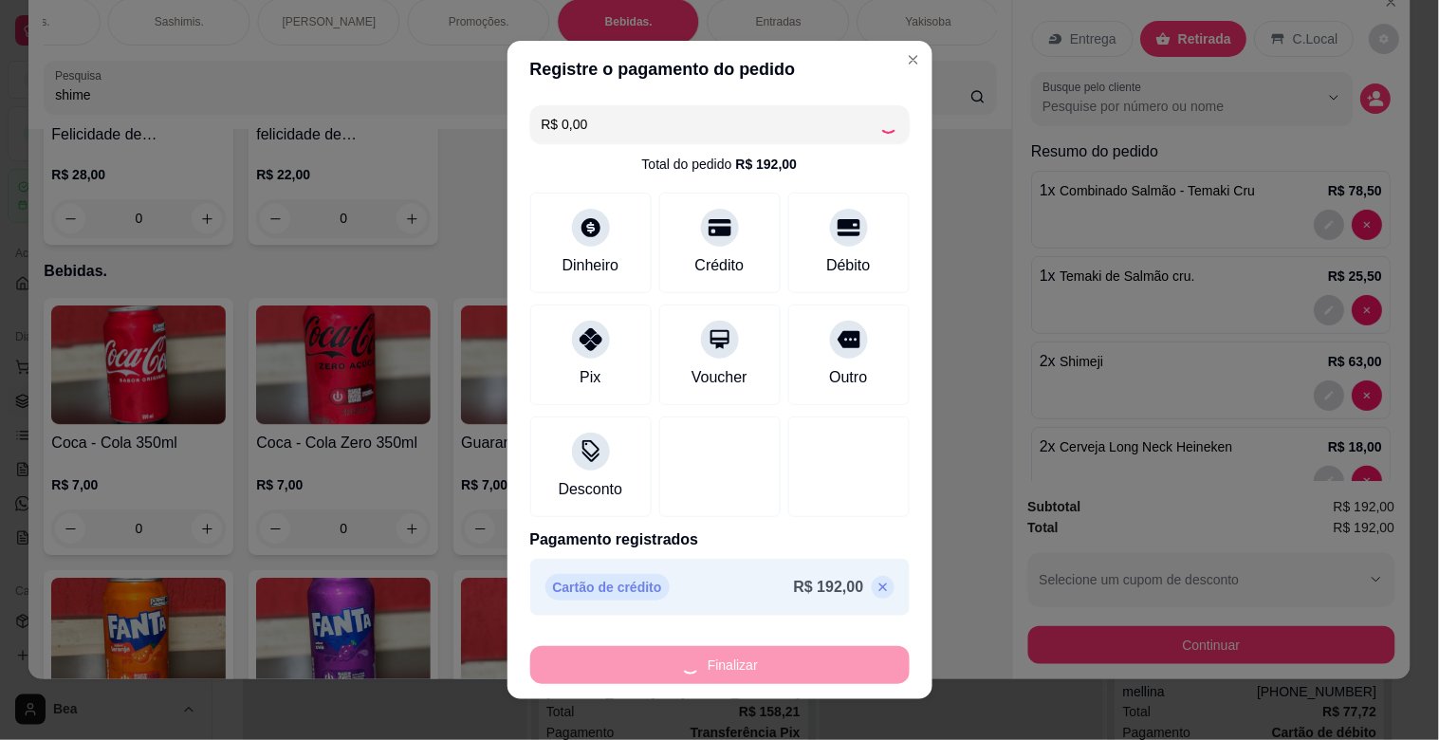
type input "0"
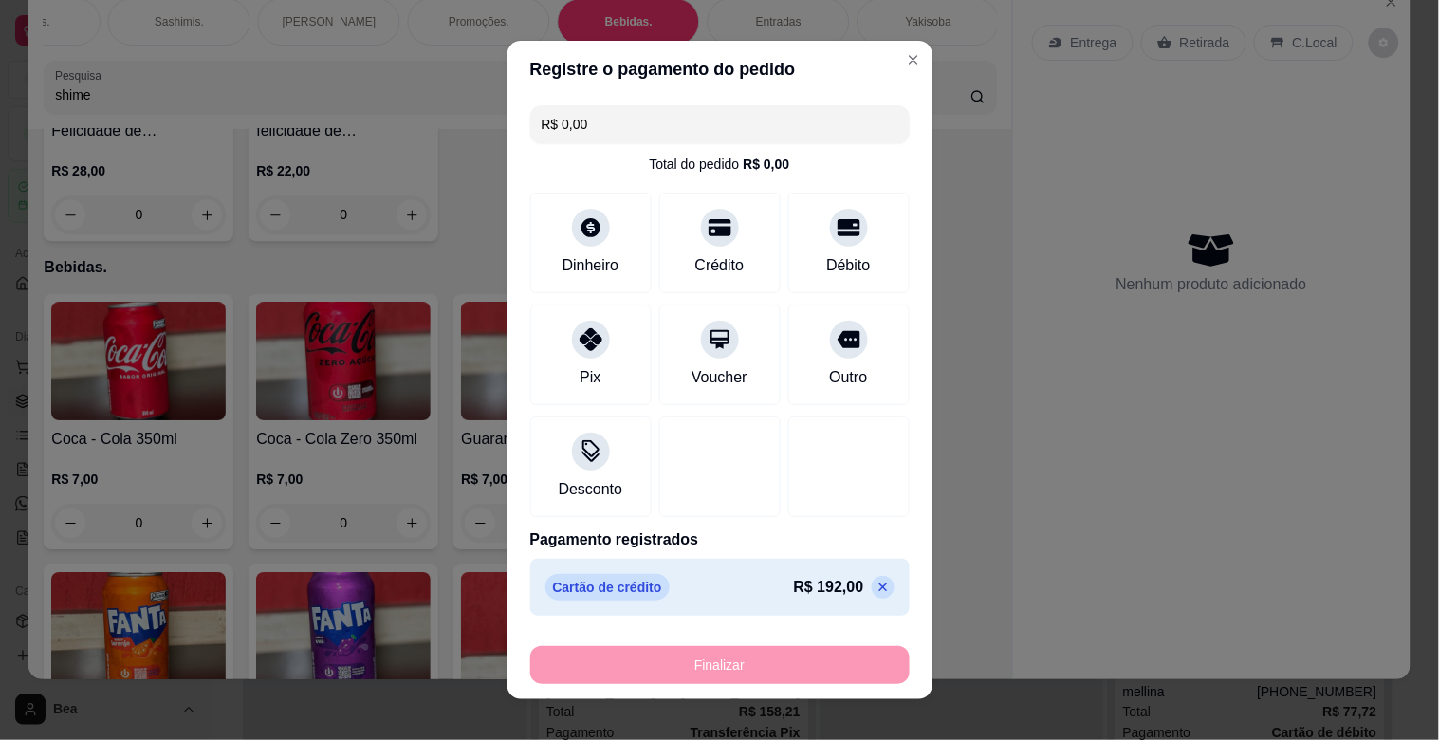
type input "-R$ 192,00"
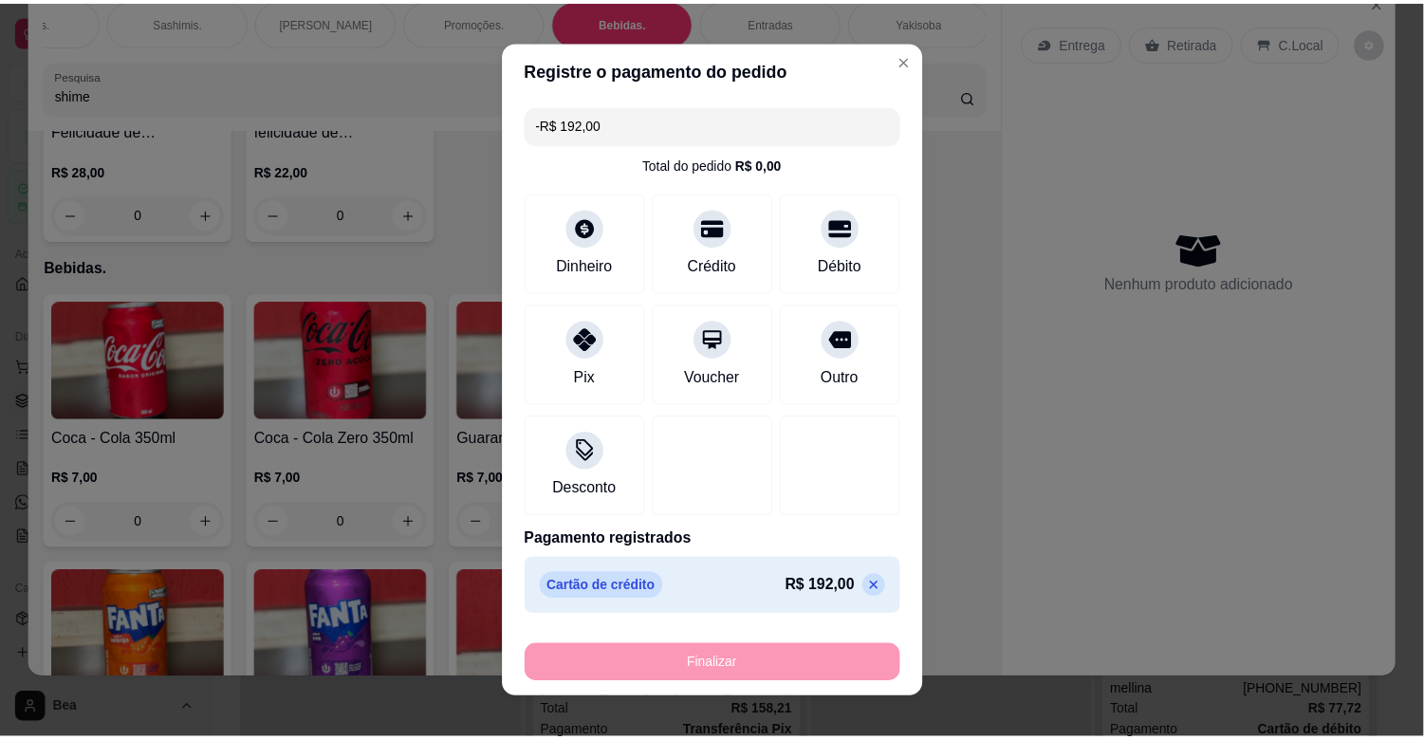
scroll to position [5112, 0]
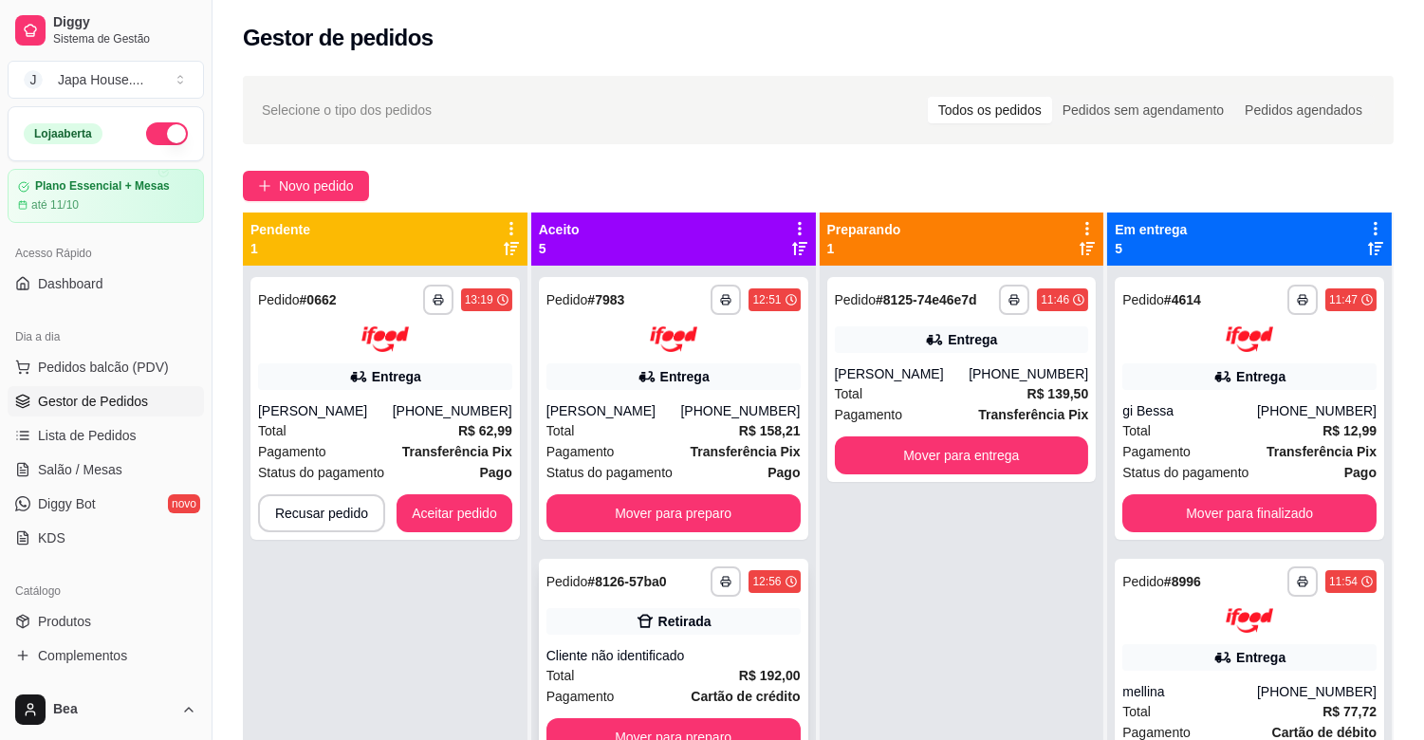
click at [942, 544] on div "**********" at bounding box center [962, 636] width 285 height 740
click at [658, 506] on button "Mover para preparo" at bounding box center [673, 513] width 254 height 38
click at [1417, 373] on div "**********" at bounding box center [818, 520] width 1211 height 911
click at [1074, 572] on div "**********" at bounding box center [962, 636] width 285 height 740
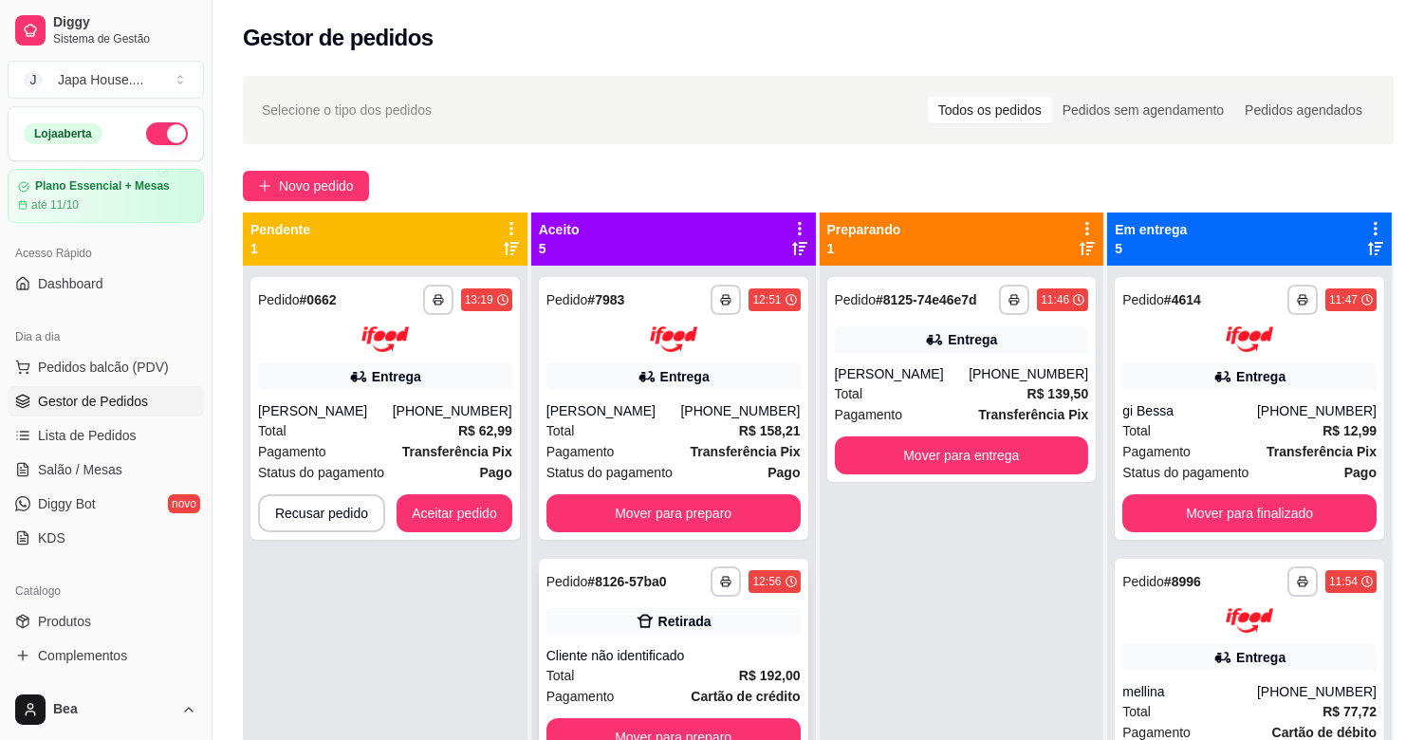
click at [1074, 572] on div "**********" at bounding box center [962, 636] width 285 height 740
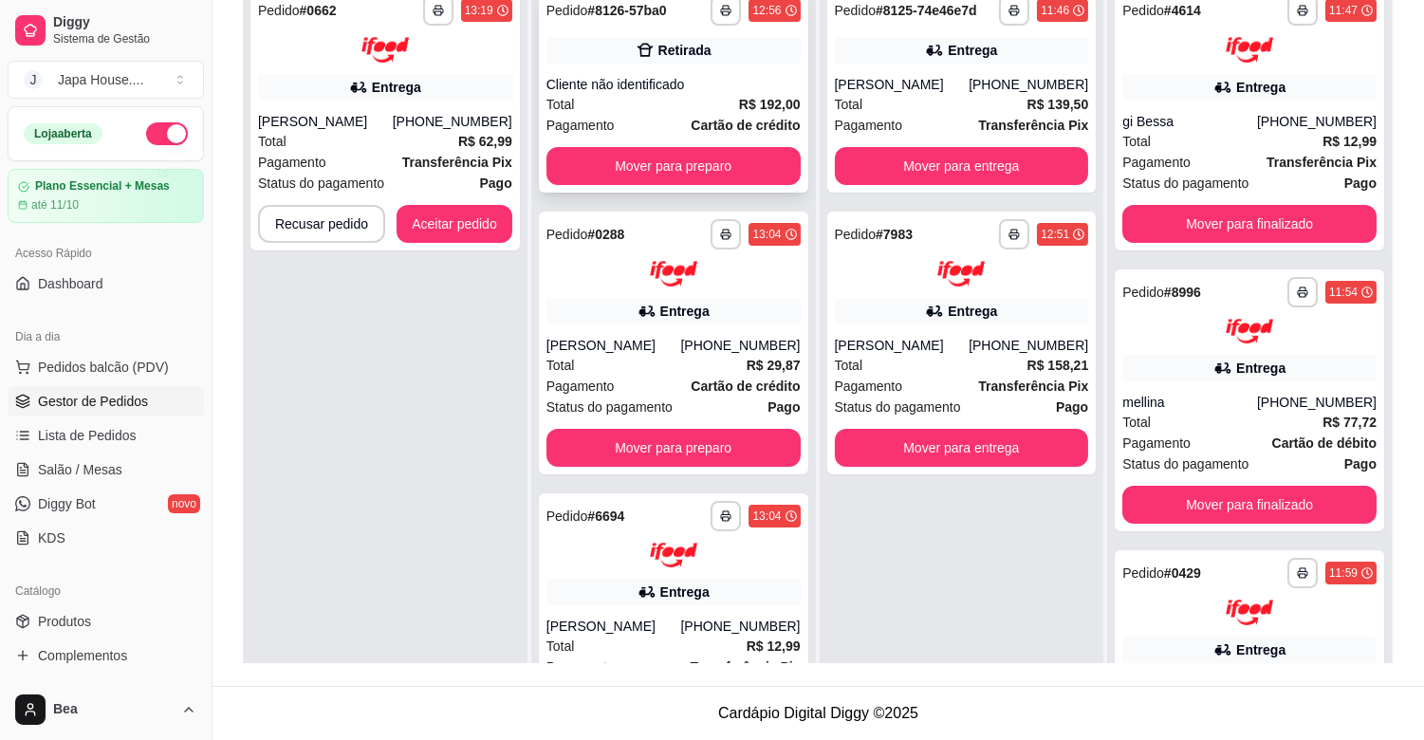
scroll to position [126, 0]
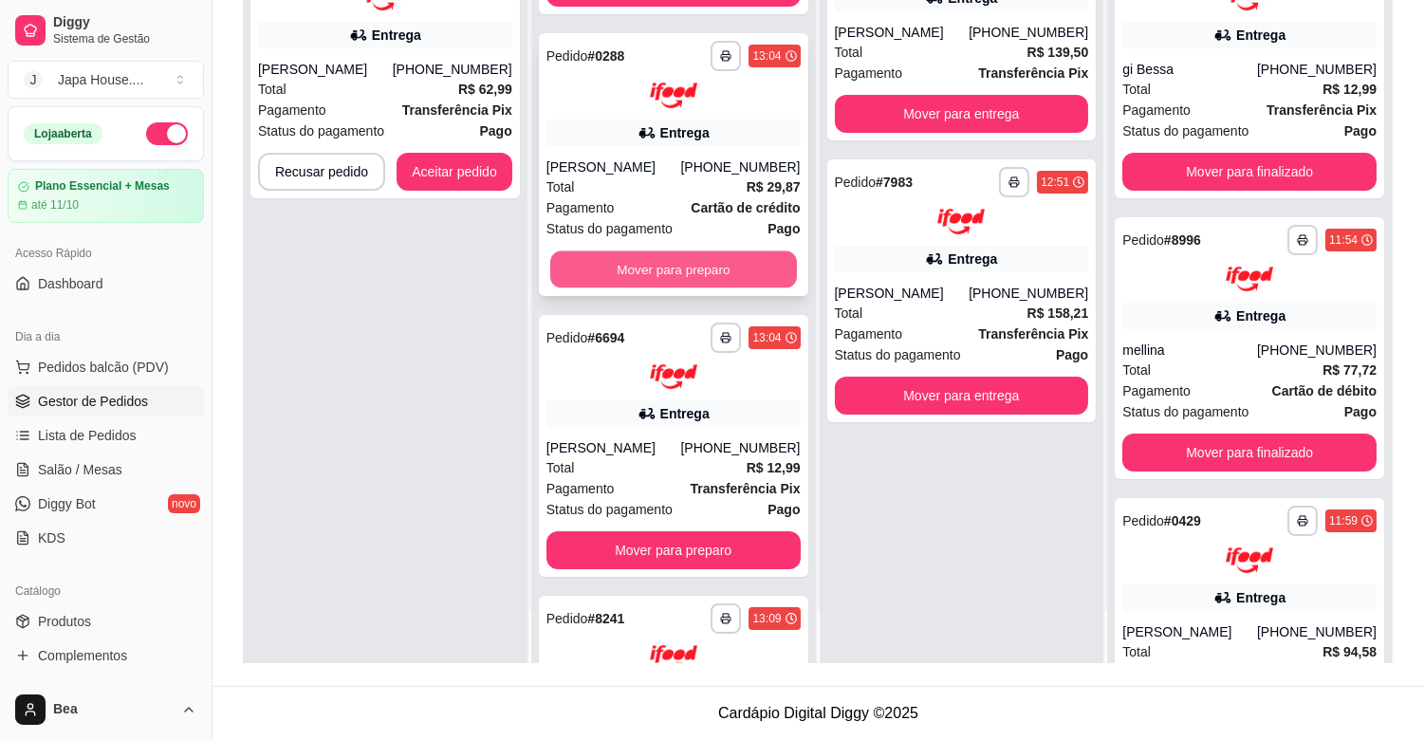
click at [705, 277] on button "Mover para preparo" at bounding box center [673, 268] width 247 height 37
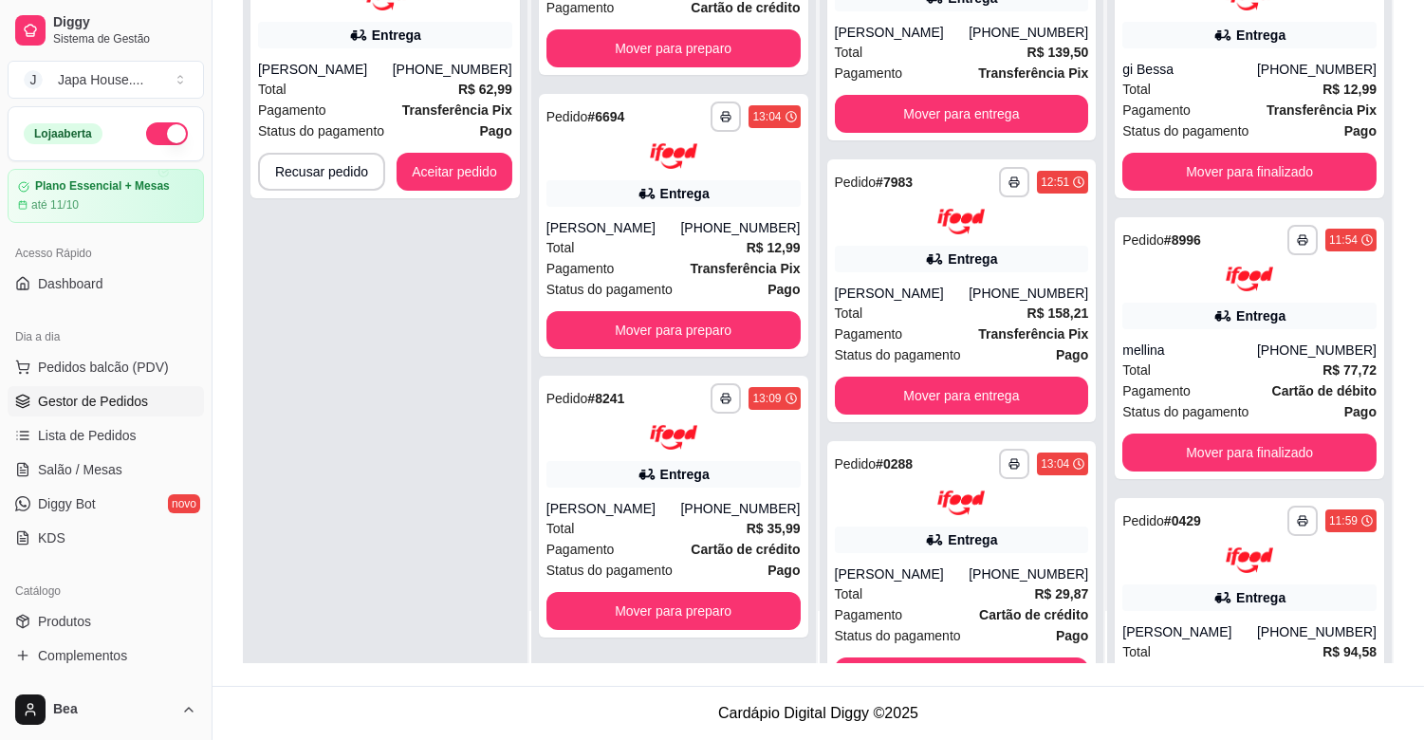
scroll to position [65, 0]
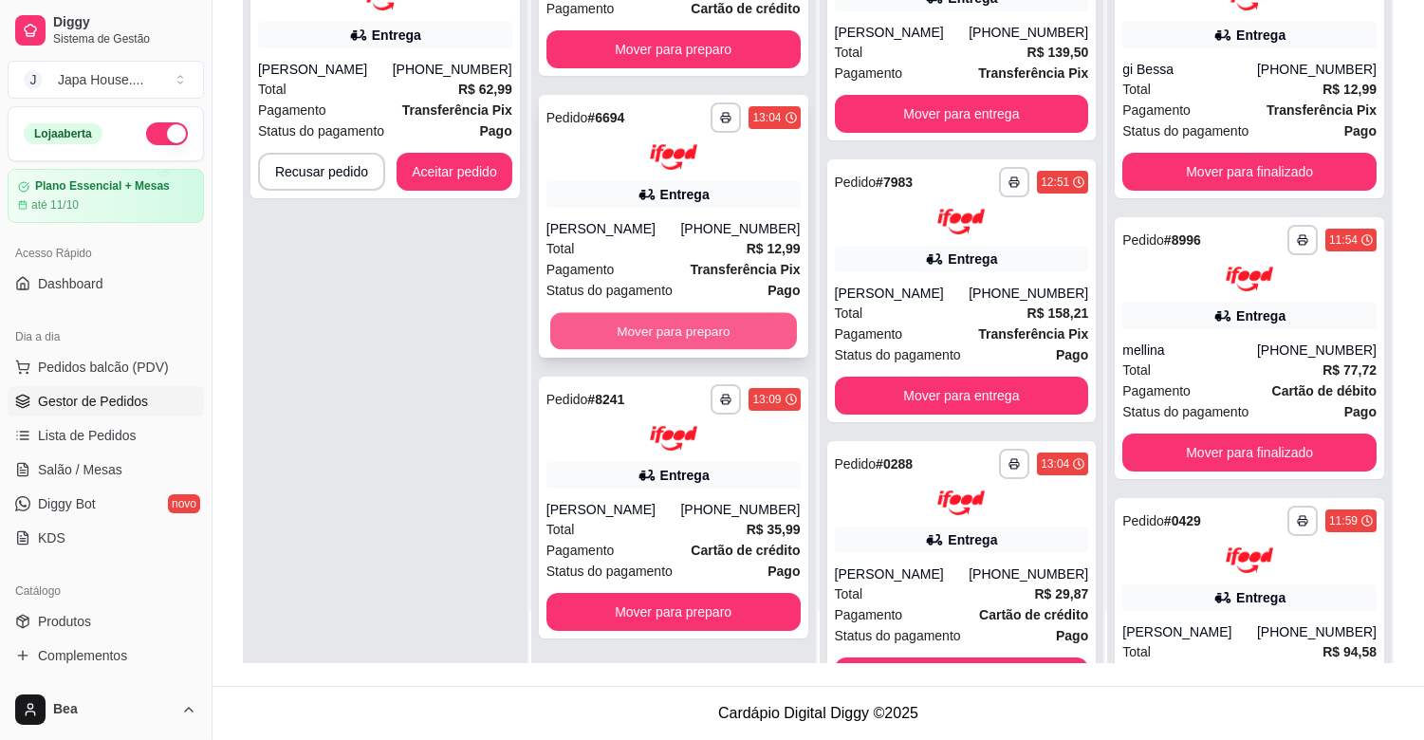
click at [712, 329] on button "Mover para preparo" at bounding box center [673, 330] width 247 height 37
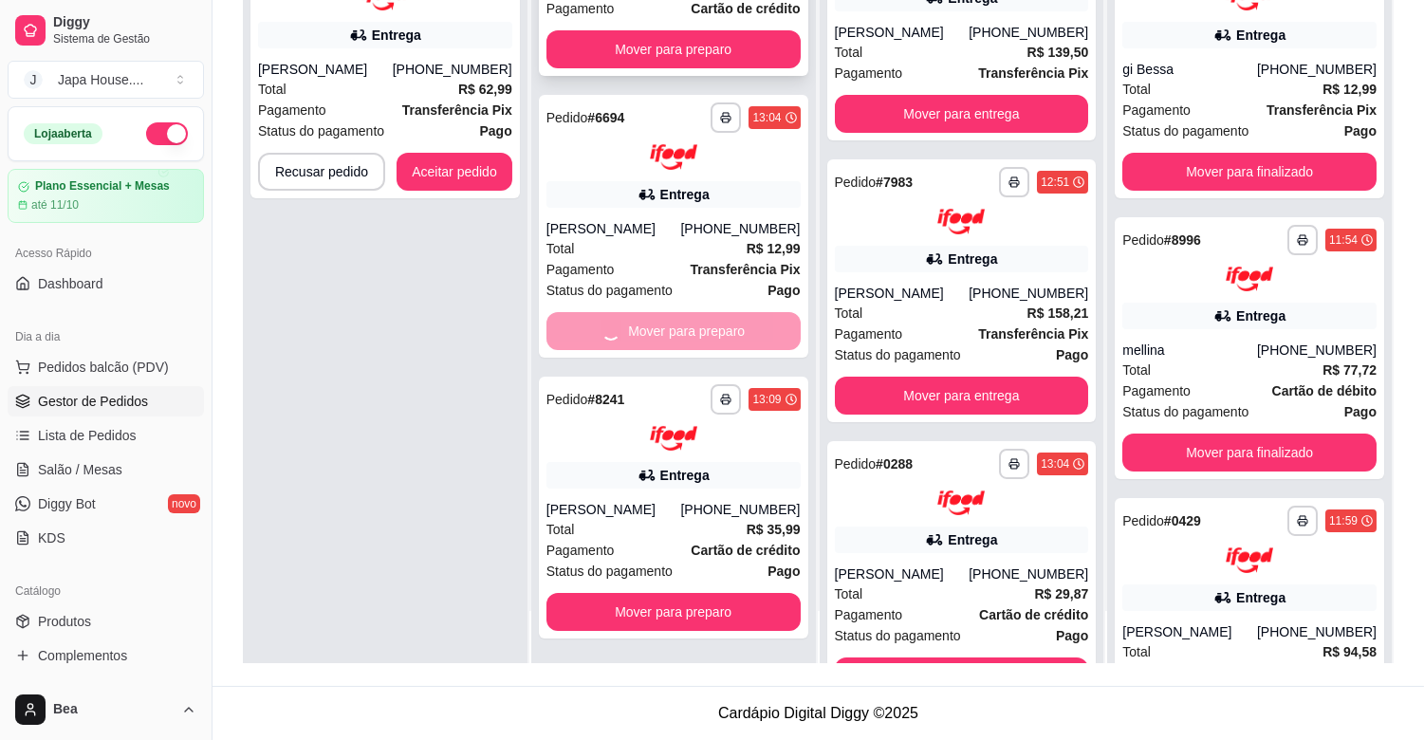
scroll to position [0, 0]
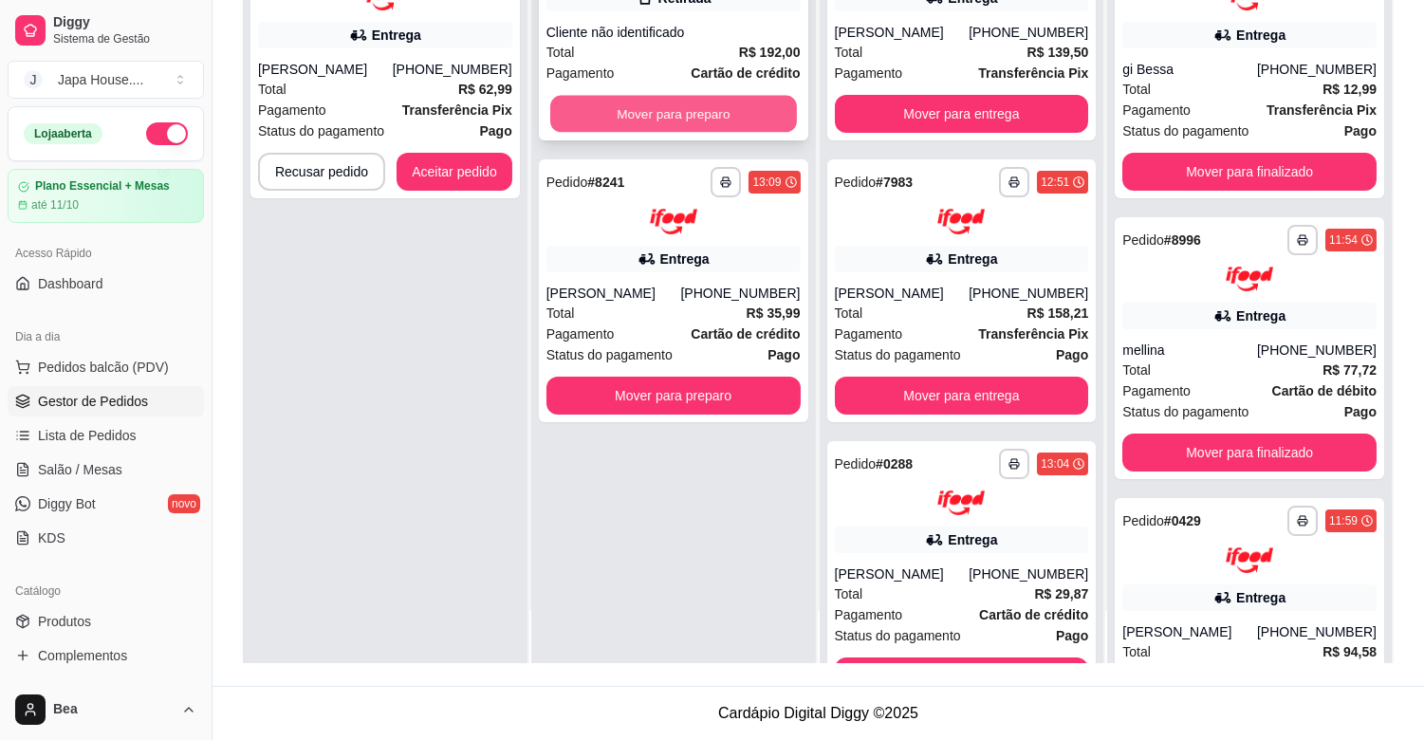
click at [718, 116] on button "Mover para preparo" at bounding box center [673, 114] width 247 height 37
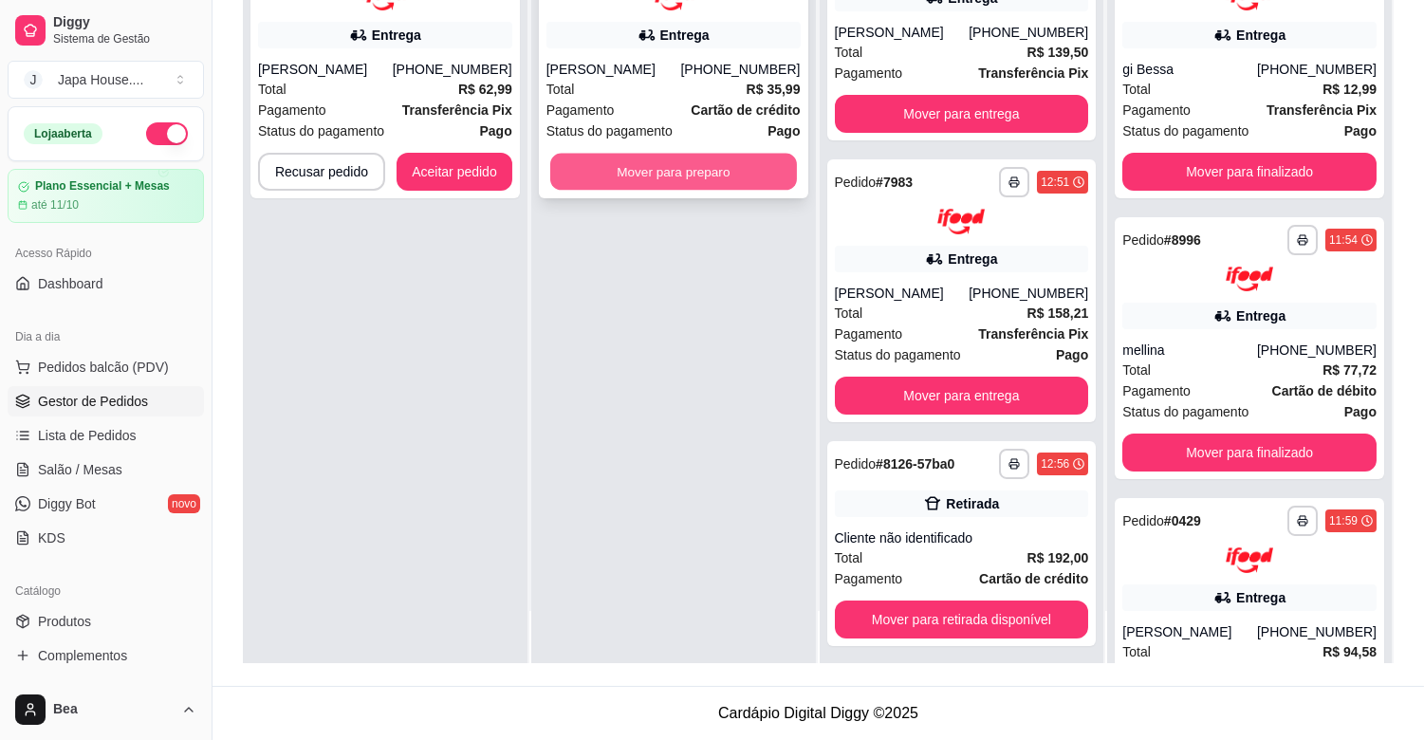
click at [729, 186] on button "Mover para preparo" at bounding box center [673, 171] width 247 height 37
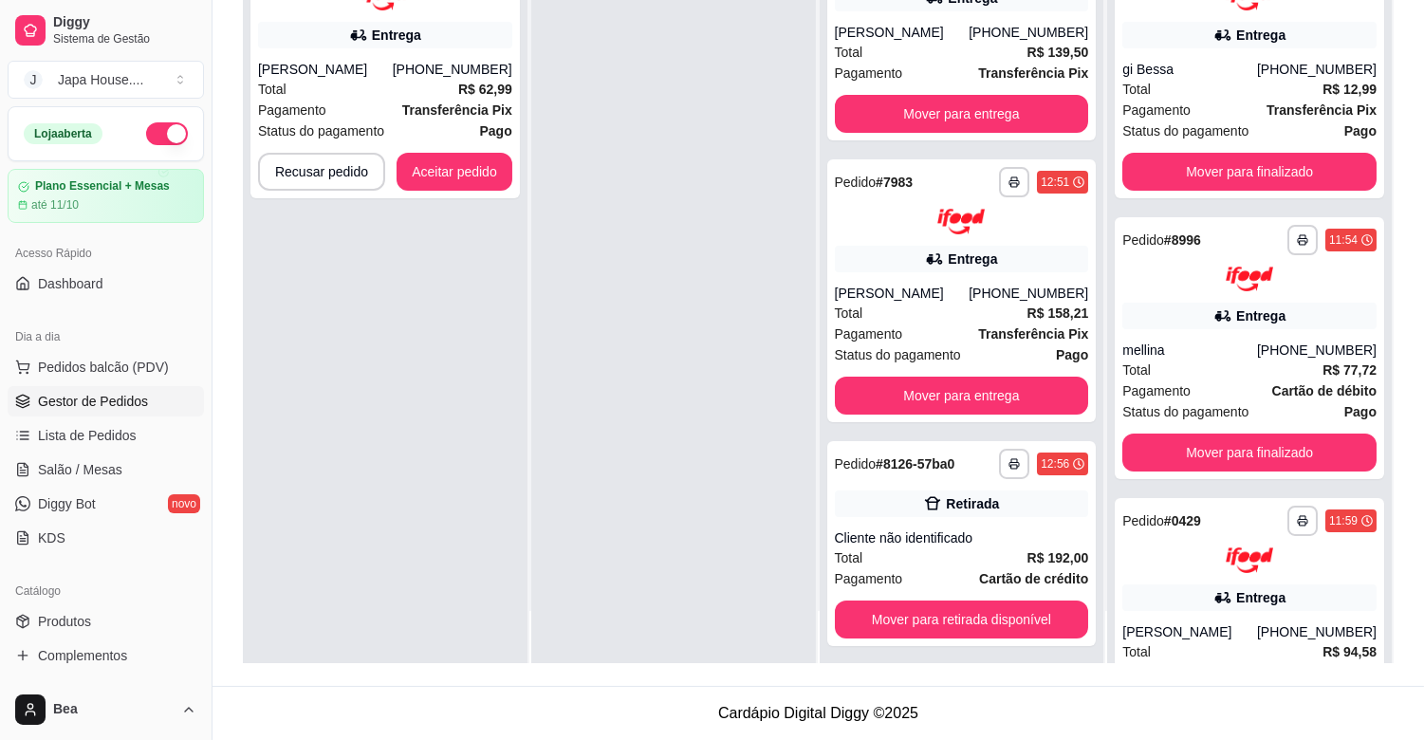
click at [697, 79] on div at bounding box center [673, 294] width 285 height 740
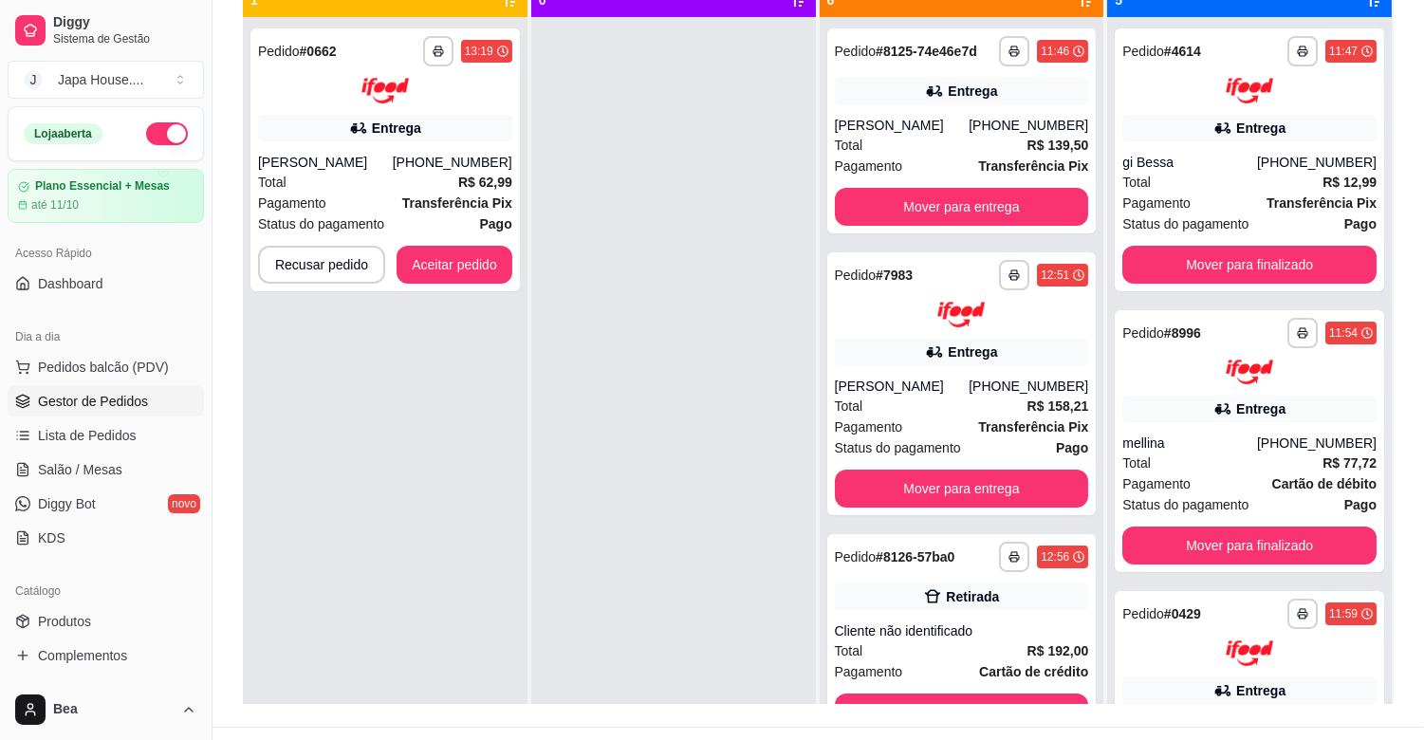
scroll to position [205, 0]
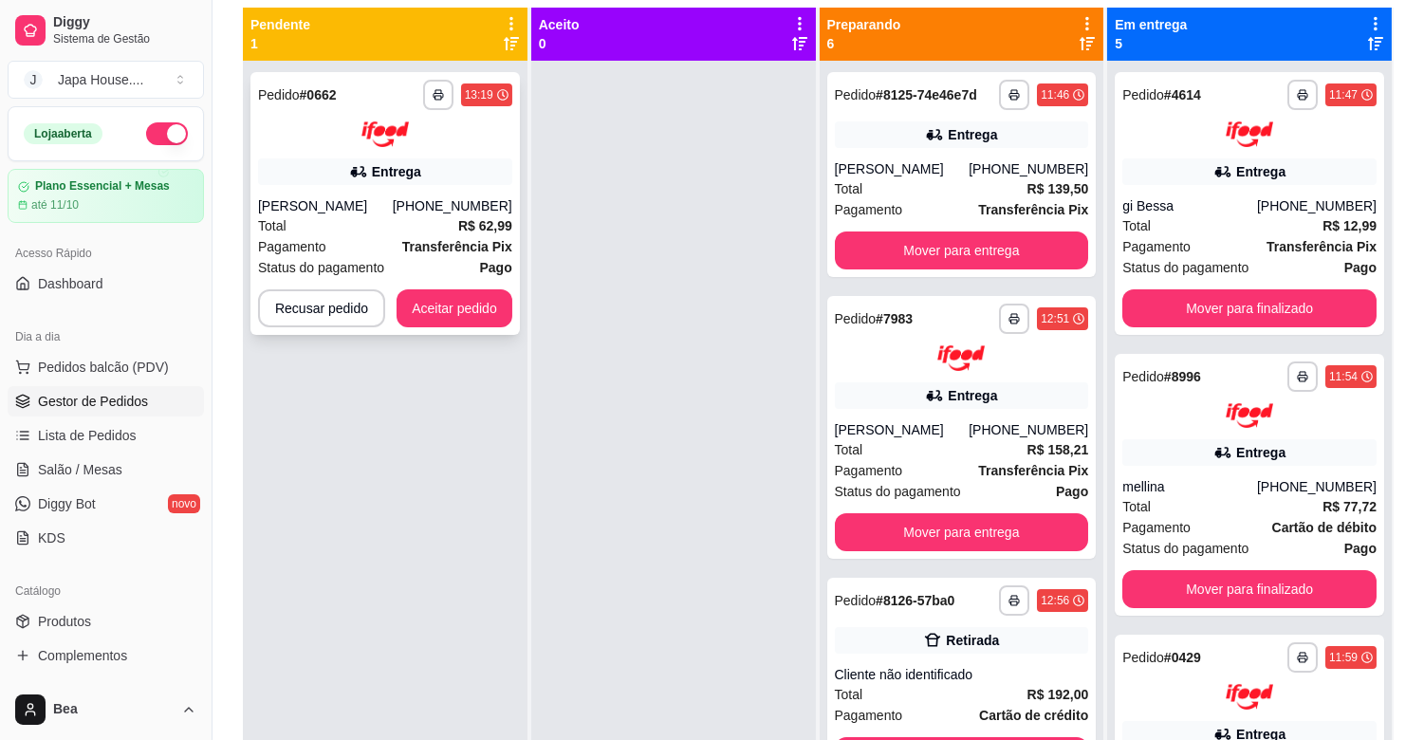
click at [482, 239] on strong "Transferência Pix" at bounding box center [457, 246] width 110 height 15
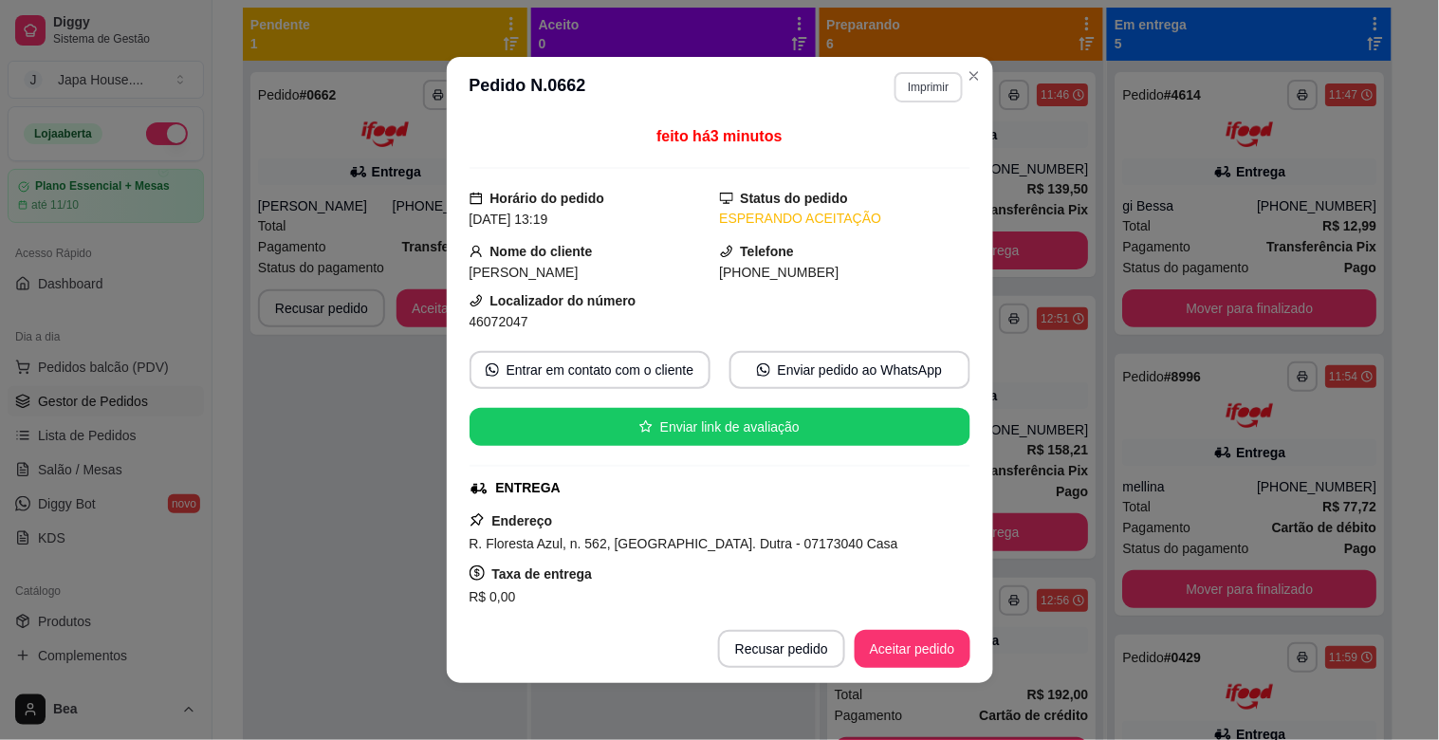
click at [916, 81] on button "Imprimir" at bounding box center [928, 87] width 67 height 30
click at [905, 149] on button "IMPRESSORA" at bounding box center [888, 155] width 138 height 30
click at [940, 91] on button "Imprimir" at bounding box center [928, 86] width 65 height 29
click at [923, 155] on button "IMPRESSORA" at bounding box center [887, 154] width 133 height 29
click at [921, 90] on button "Imprimir" at bounding box center [928, 86] width 65 height 29
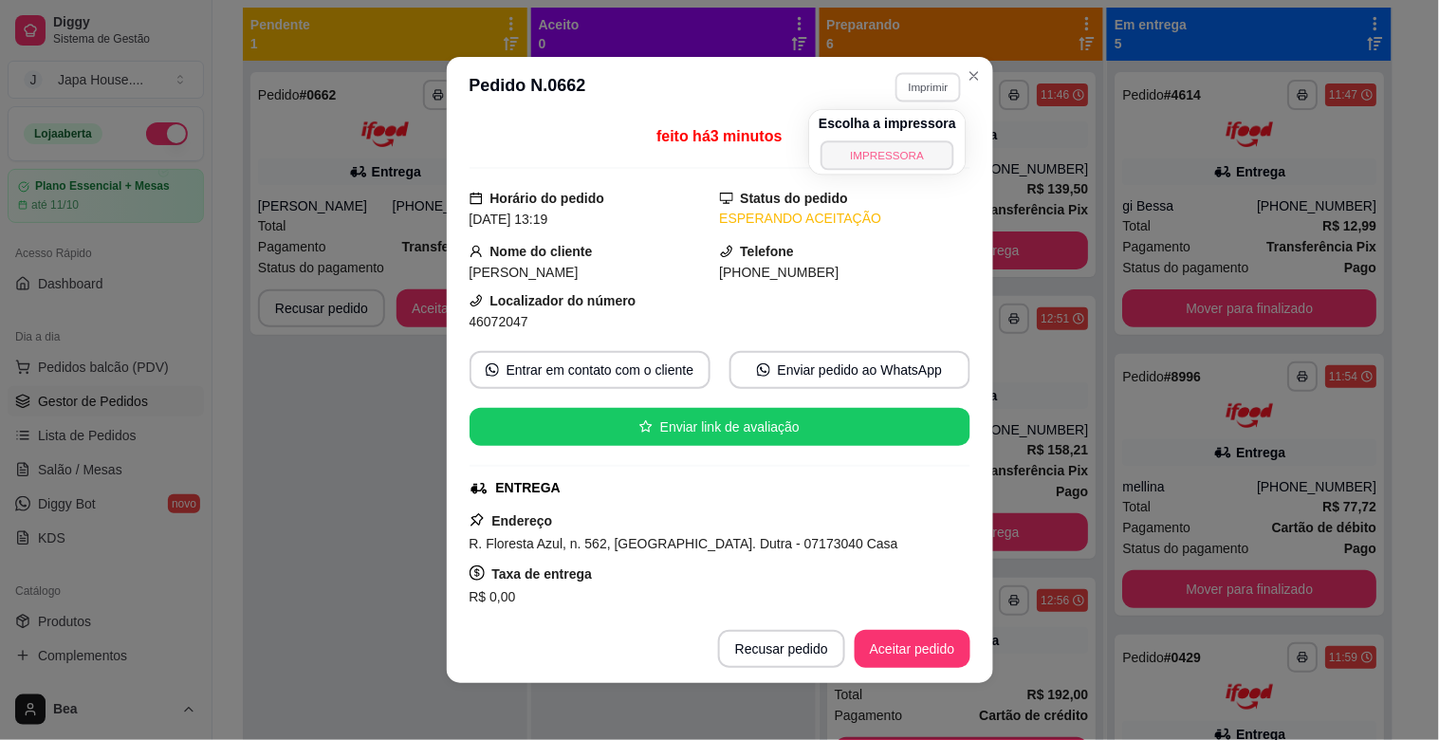
click at [904, 148] on button "IMPRESSORA" at bounding box center [887, 154] width 133 height 29
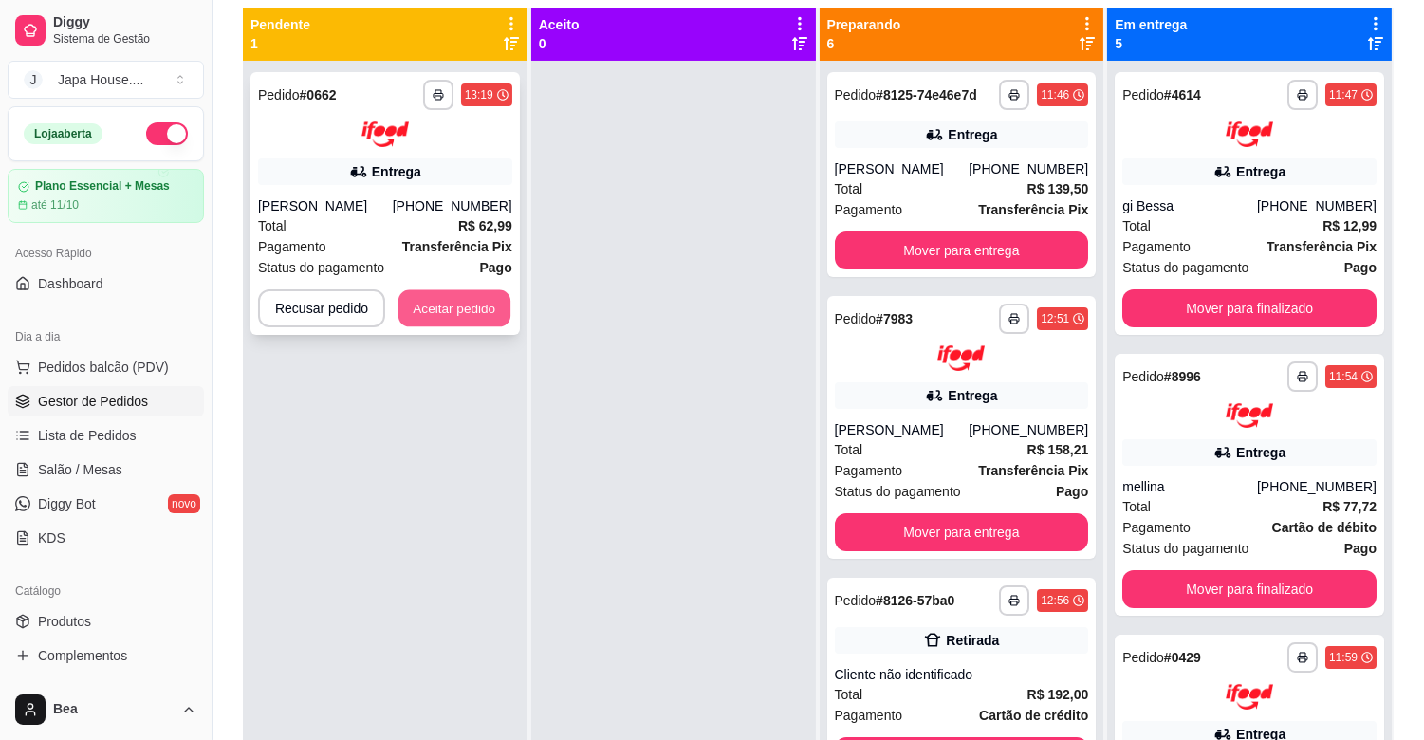
click at [466, 289] on button "Aceitar pedido" at bounding box center [454, 307] width 112 height 37
